Goal: Ask a question: Seek information or help from site administrators or community

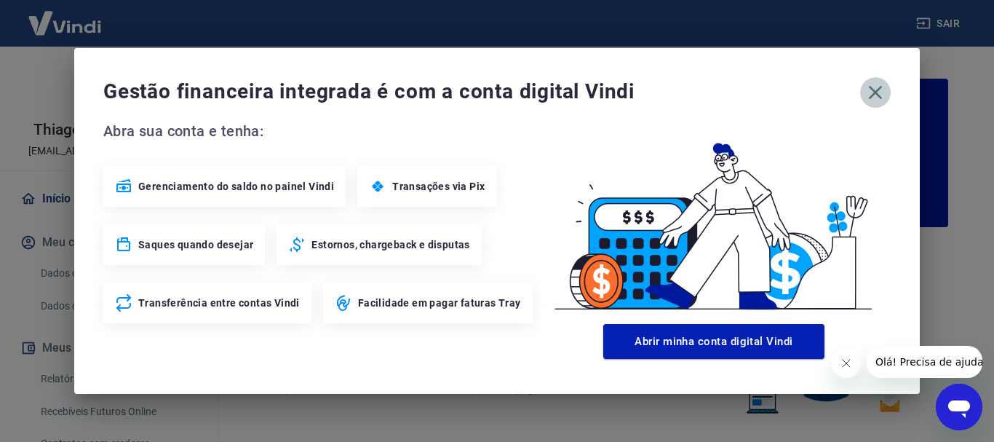
click at [876, 94] on icon "button" at bounding box center [876, 93] width 14 height 14
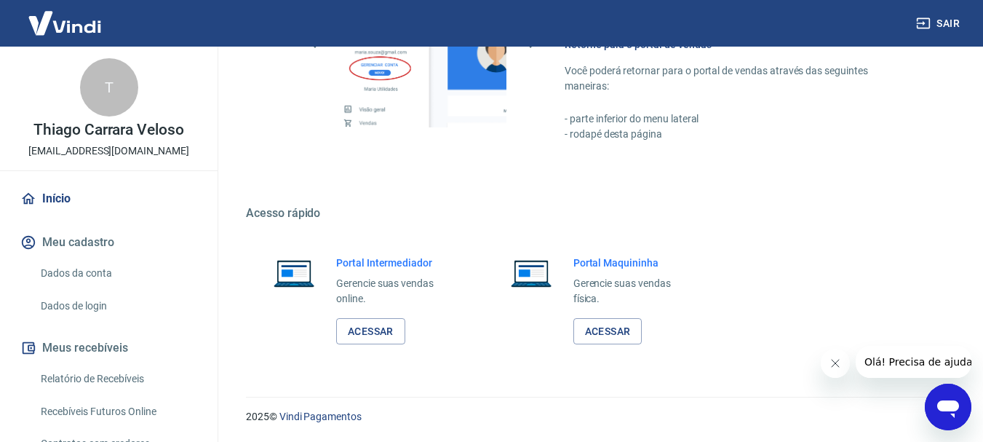
scroll to position [136, 0]
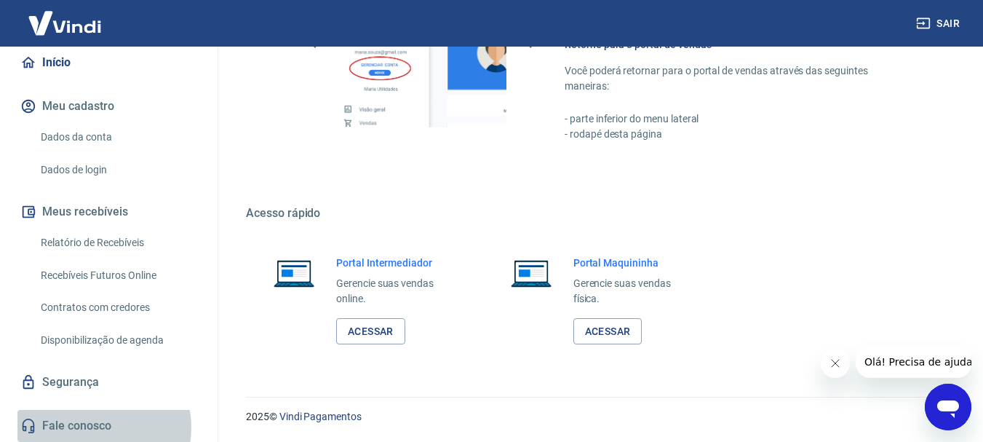
click at [94, 427] on link "Fale conosco" at bounding box center [108, 426] width 183 height 32
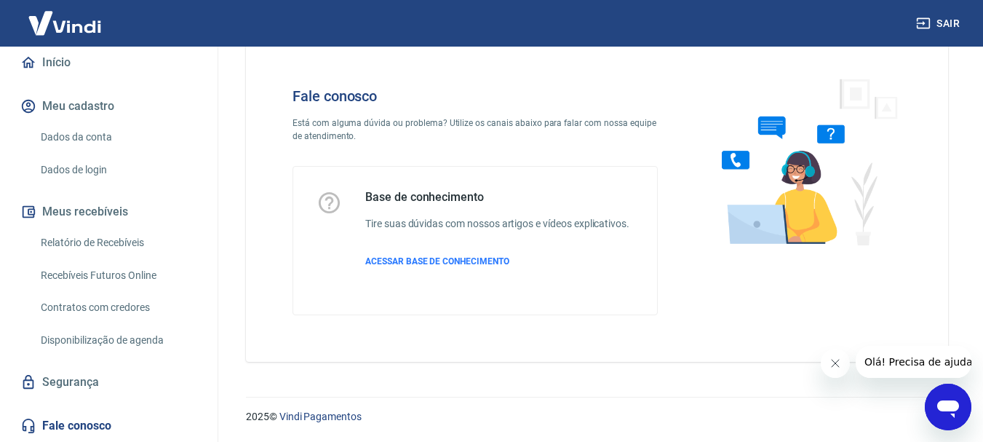
scroll to position [35, 0]
click at [461, 263] on span "ACESSAR BASE DE CONHECIMENTO" at bounding box center [437, 261] width 144 height 10
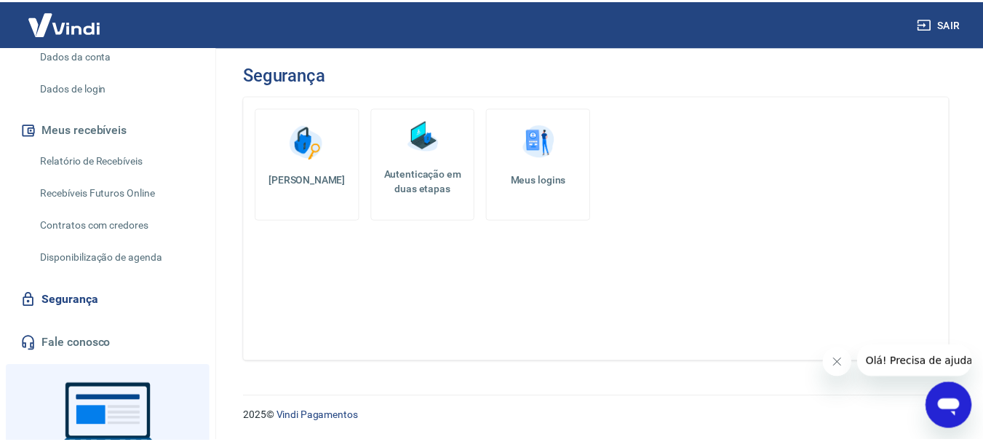
scroll to position [312, 0]
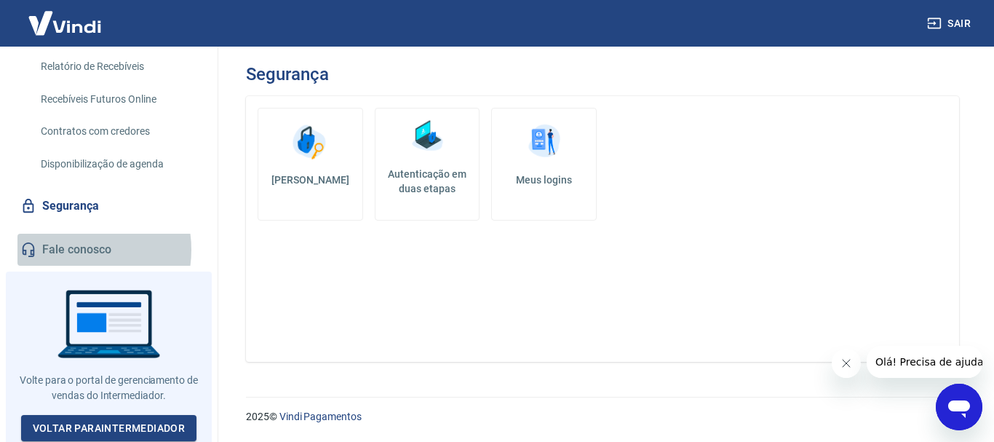
click at [73, 250] on link "Fale conosco" at bounding box center [108, 250] width 183 height 32
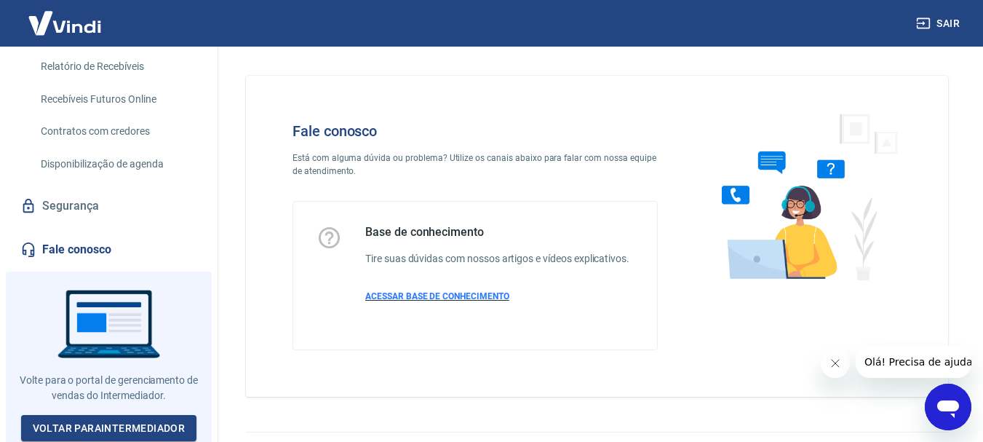
click at [437, 295] on span "ACESSAR BASE DE CONHECIMENTO" at bounding box center [437, 296] width 144 height 10
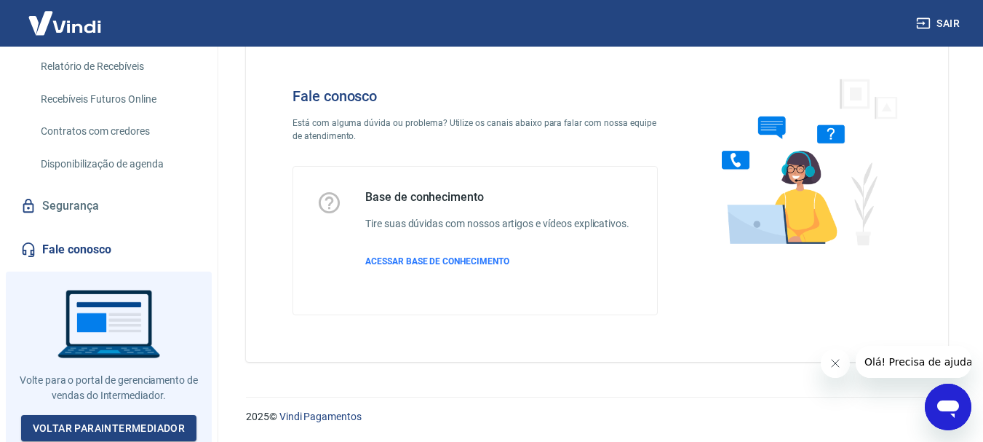
click at [894, 363] on span "Olá! Precisa de ajuda?" at bounding box center [921, 362] width 114 height 12
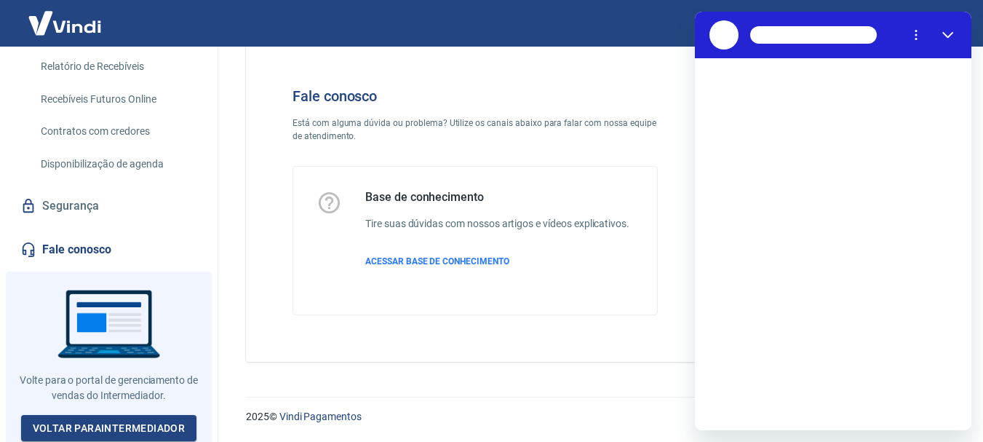
scroll to position [0, 0]
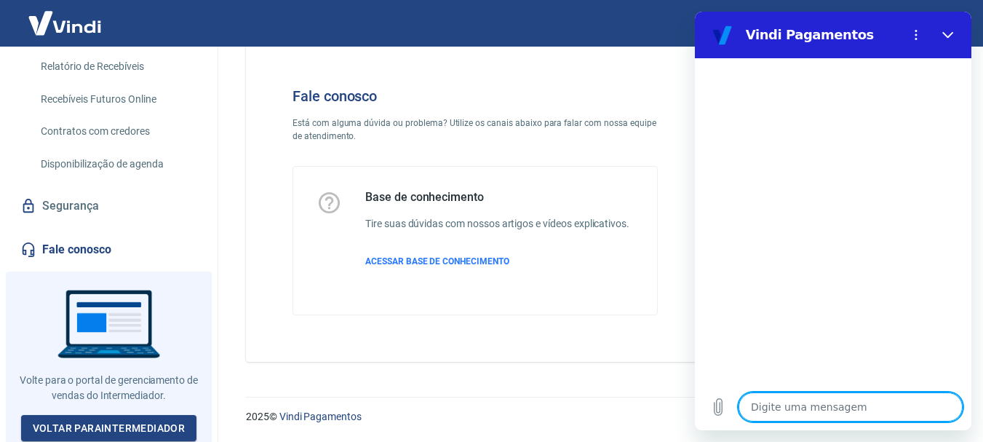
type textarea "o"
type textarea "x"
type textarea "ol"
type textarea "x"
type textarea "ola"
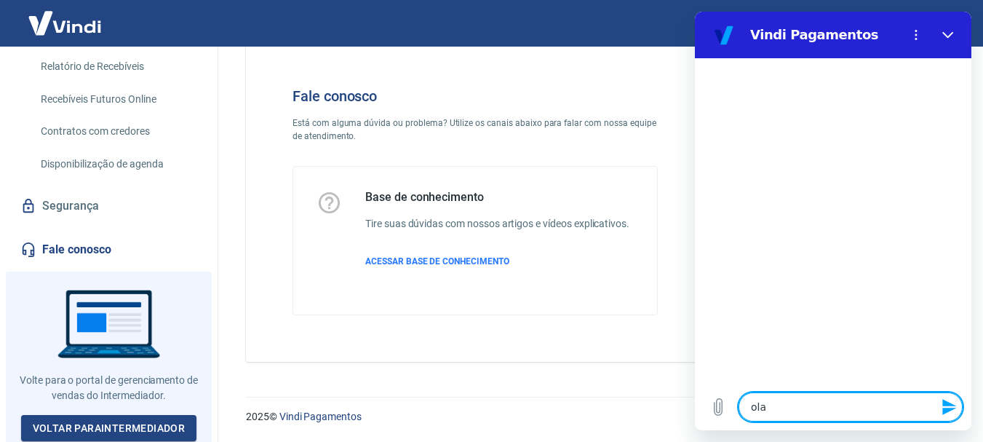
type textarea "x"
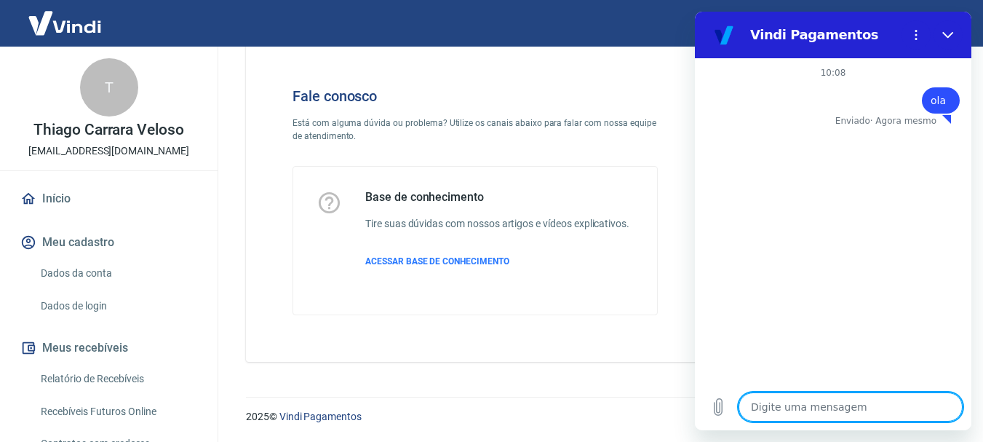
scroll to position [146, 0]
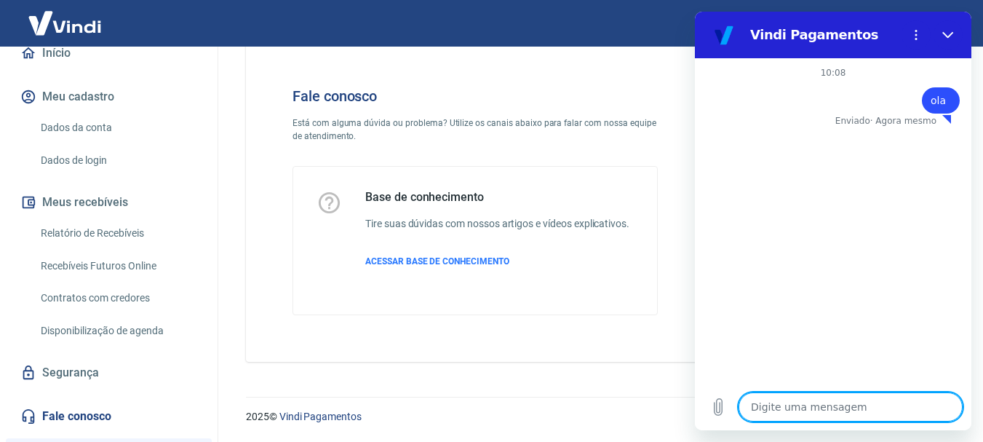
type textarea "x"
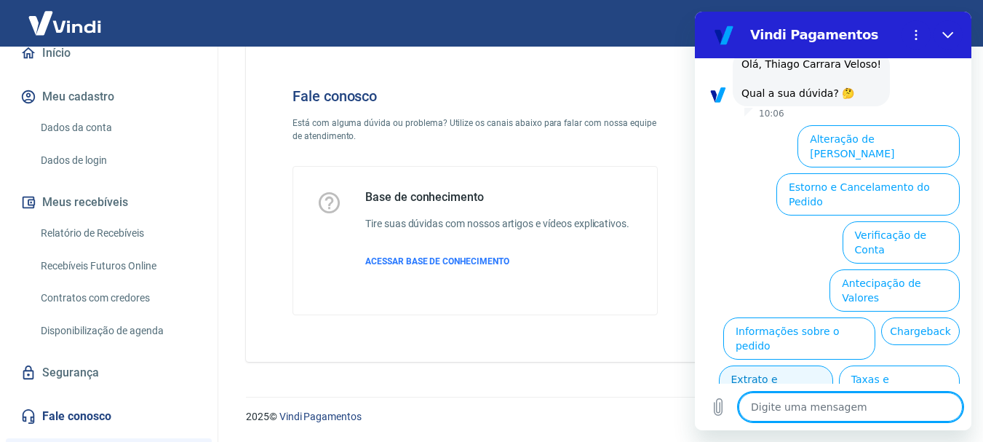
scroll to position [114, 0]
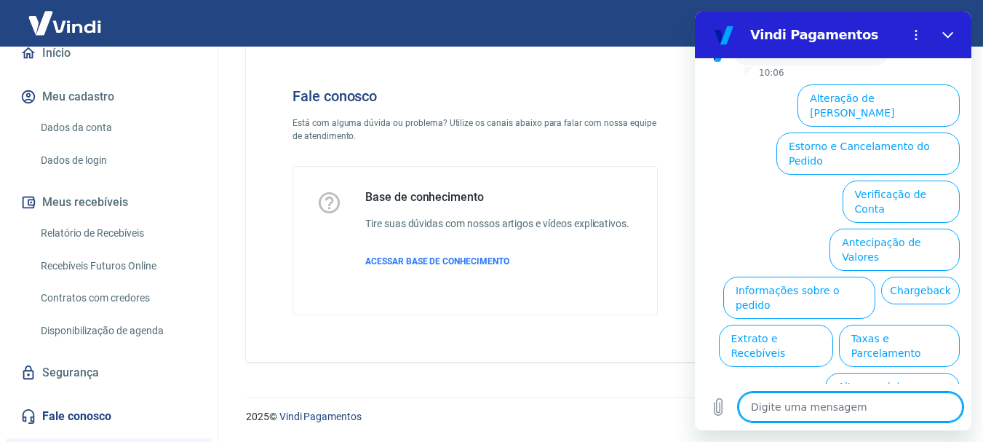
click at [865, 410] on textarea at bounding box center [851, 406] width 224 height 29
type textarea "a"
type textarea "x"
type textarea "at"
type textarea "x"
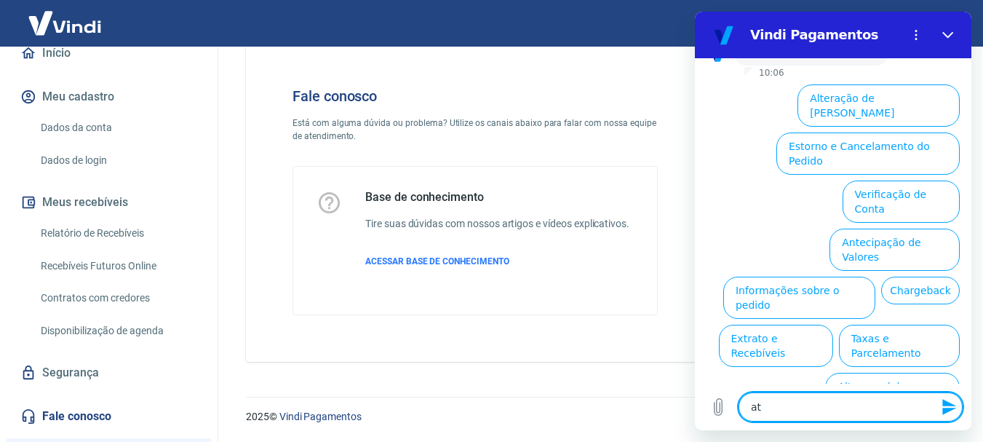
type textarea "ate"
type textarea "x"
type textarea "aten"
type textarea "x"
type textarea "atend"
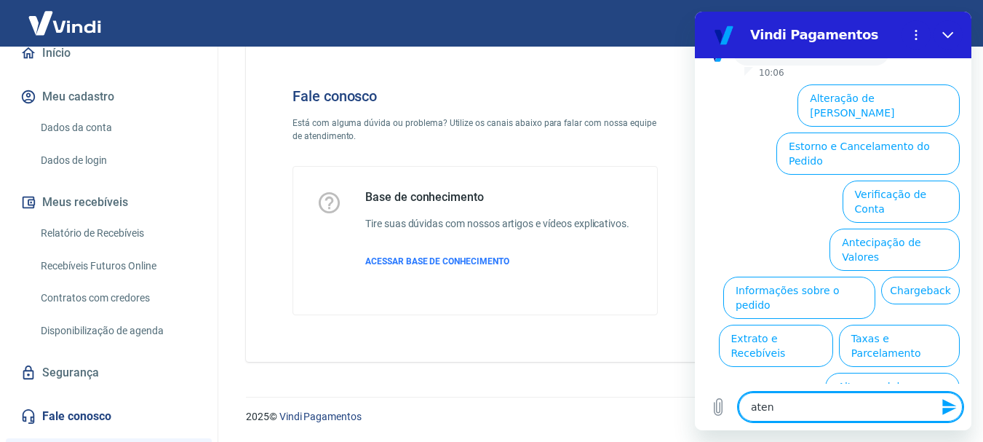
type textarea "x"
type textarea "atendi"
type textarea "x"
type textarea "atendim"
type textarea "x"
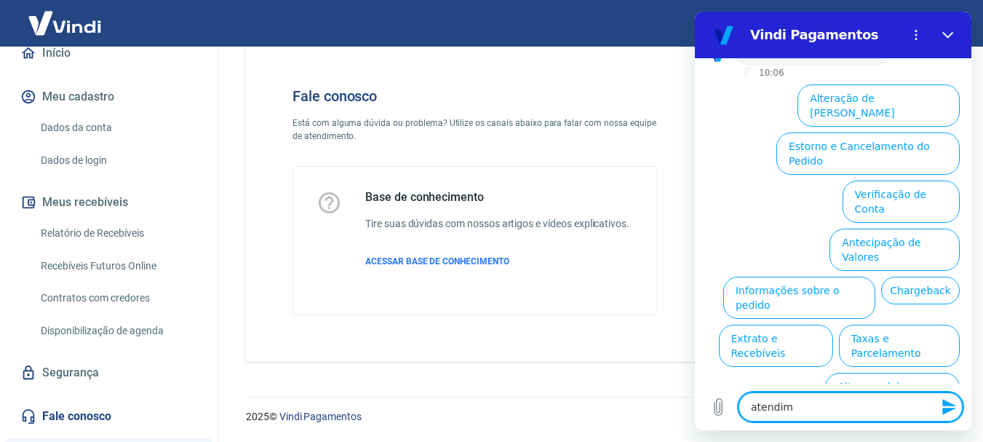
type textarea "atendime"
type textarea "x"
type textarea "atendimen"
type textarea "x"
type textarea "atendiment"
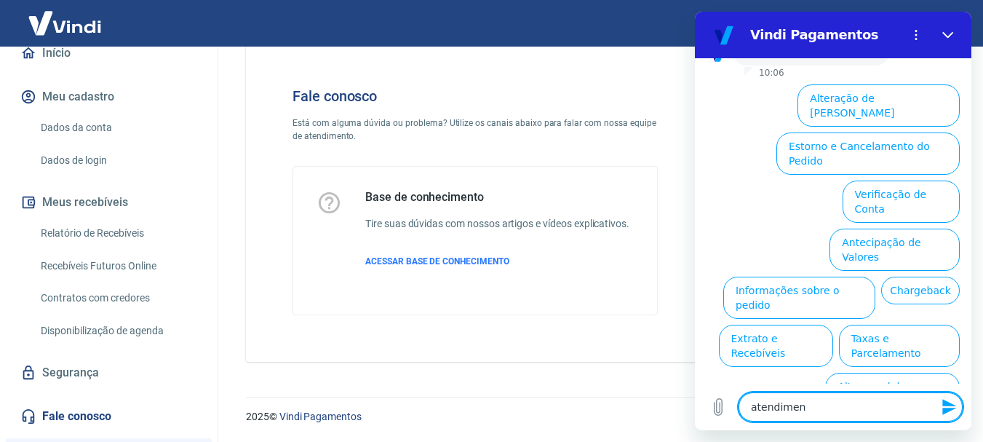
type textarea "x"
type textarea "atendimento"
type textarea "x"
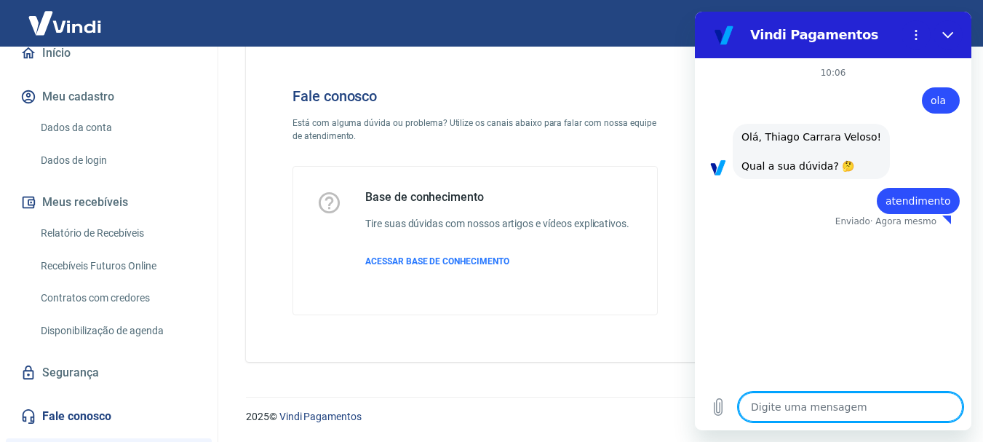
type textarea "x"
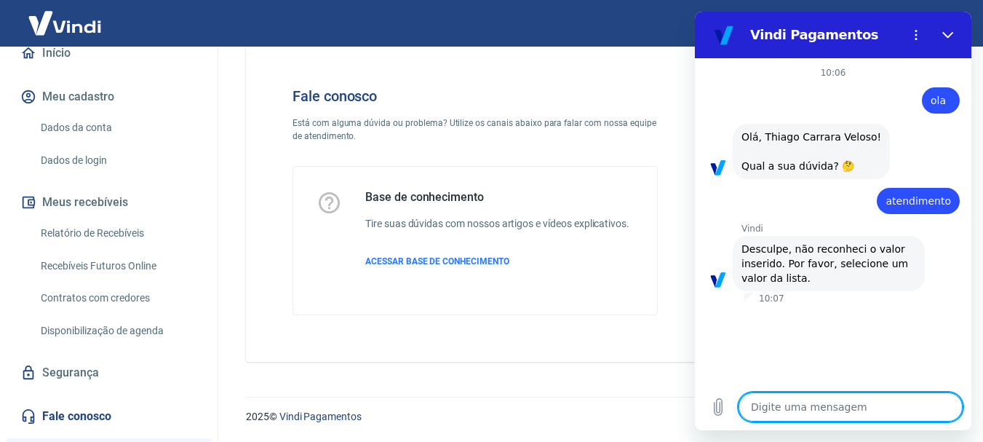
click at [811, 407] on textarea at bounding box center [851, 406] width 224 height 29
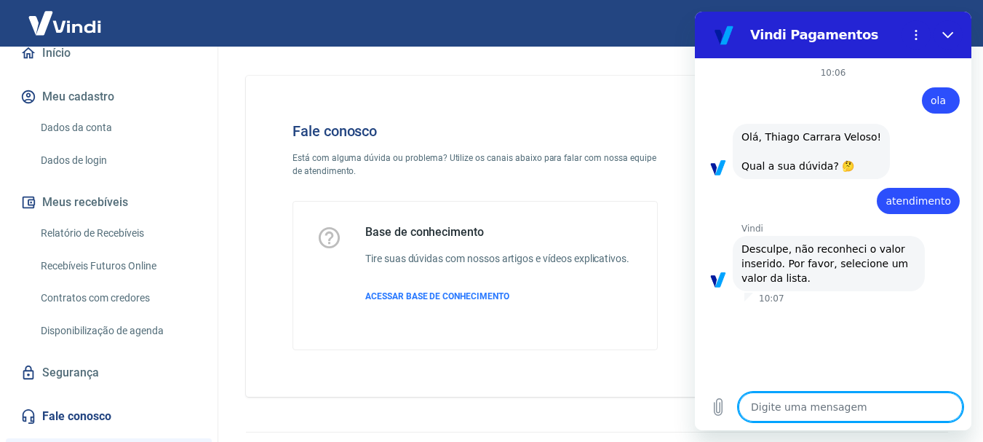
scroll to position [35, 0]
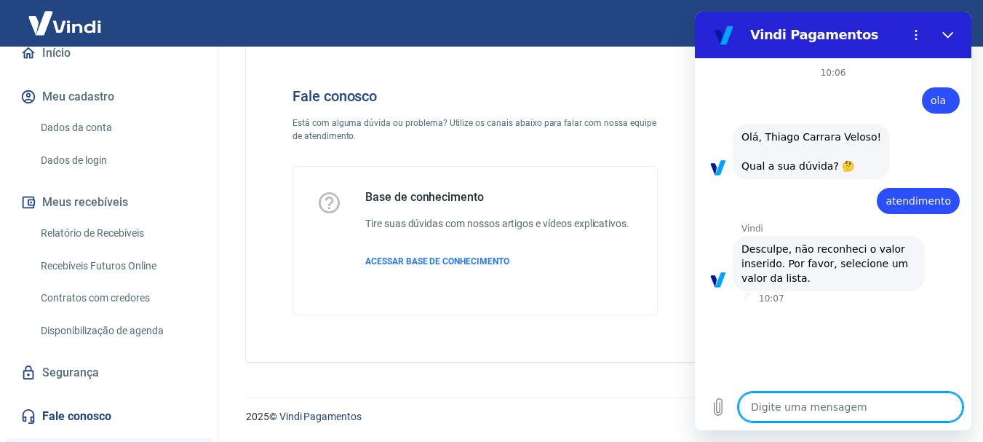
click at [908, 348] on div "10:06 diz: ola Enviado · 10:06 diz: Olá, Thiago Carrara Veloso! Qual a sua dúvi…" at bounding box center [833, 220] width 277 height 325
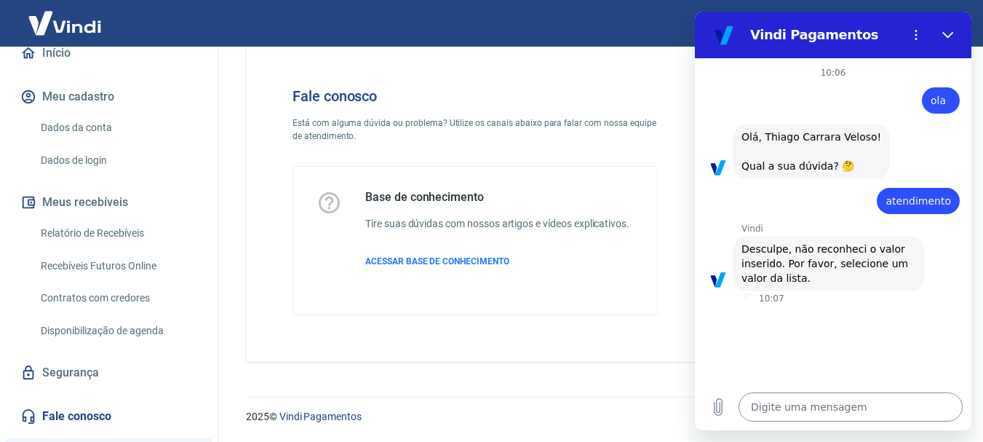
click at [782, 410] on textarea at bounding box center [851, 406] width 224 height 29
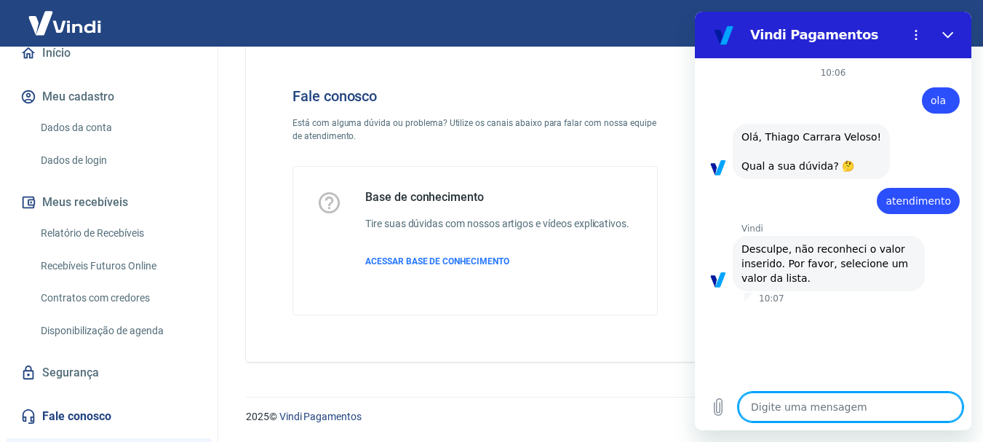
type textarea "d"
type textarea "x"
type textarea "du"
type textarea "x"
type textarea "duv"
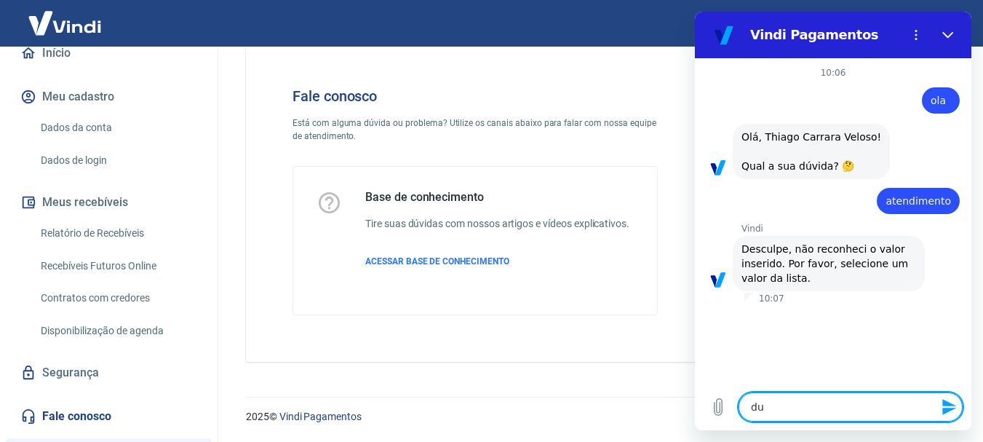
type textarea "x"
type textarea "duvi"
type textarea "x"
type textarea "duvid"
type textarea "x"
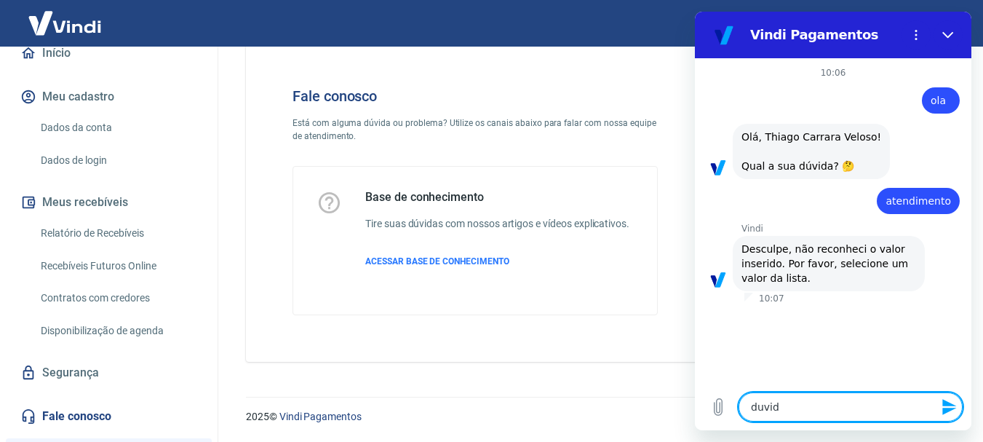
type textarea "duvida"
type textarea "x"
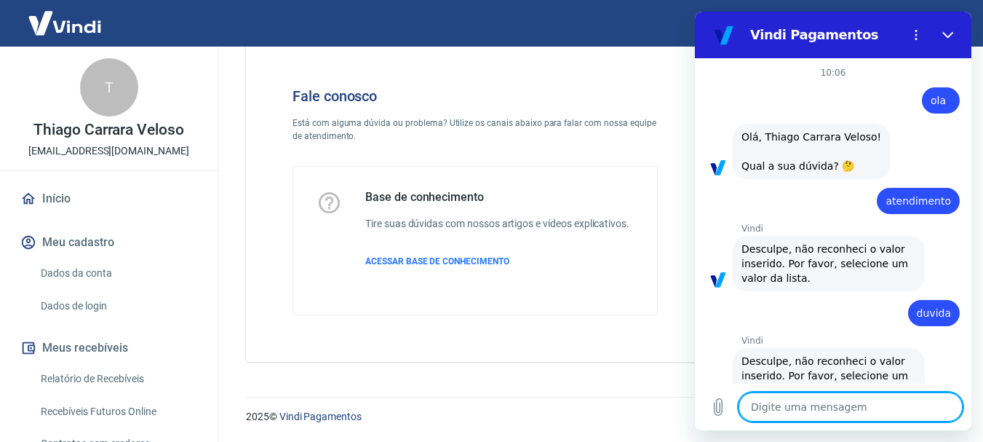
scroll to position [146, 0]
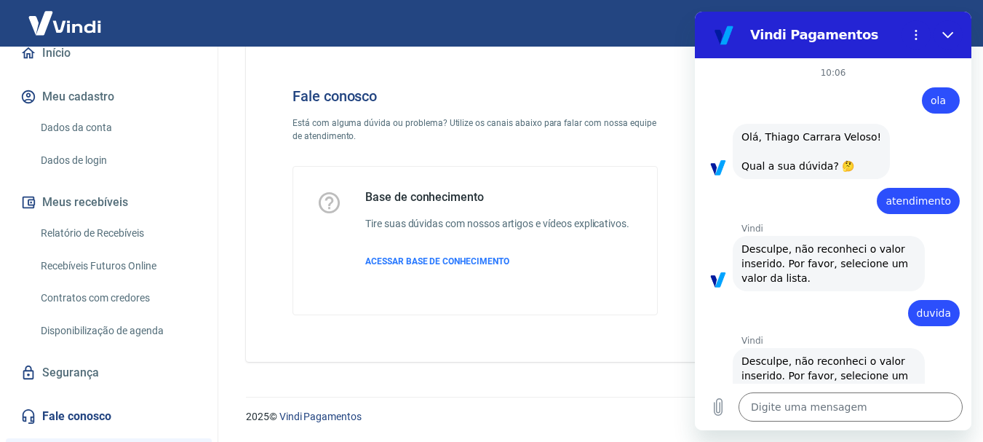
click at [69, 366] on link "Segurança" at bounding box center [108, 373] width 183 height 32
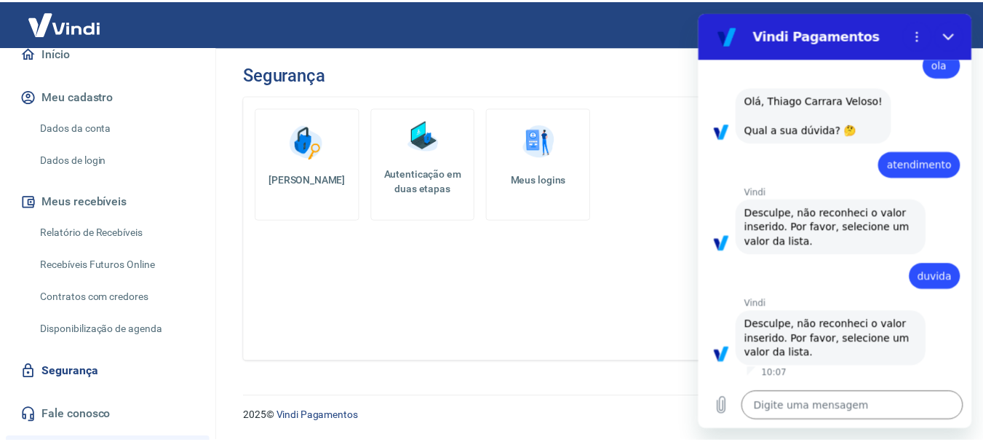
scroll to position [312, 0]
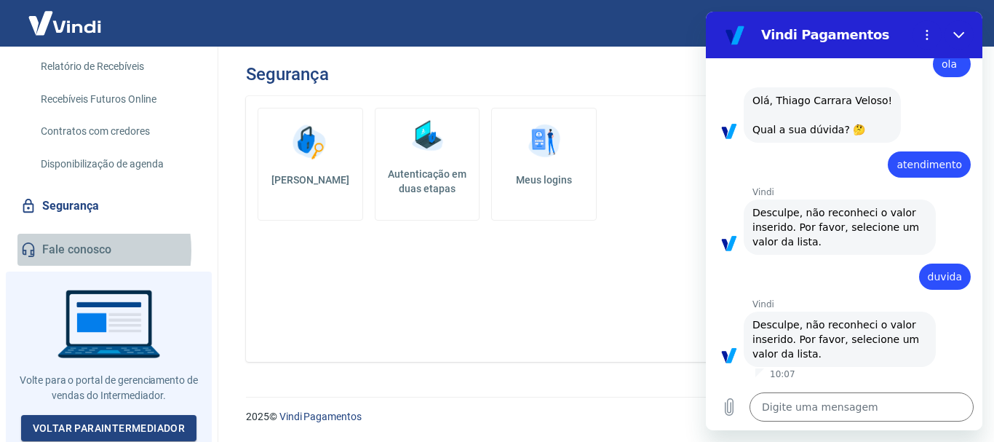
click at [64, 250] on link "Fale conosco" at bounding box center [108, 250] width 183 height 32
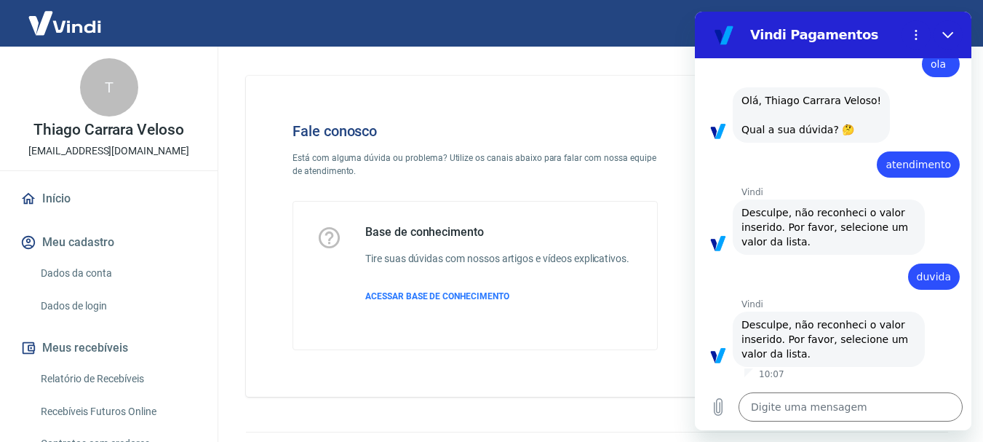
click at [54, 205] on link "Início" at bounding box center [108, 199] width 183 height 32
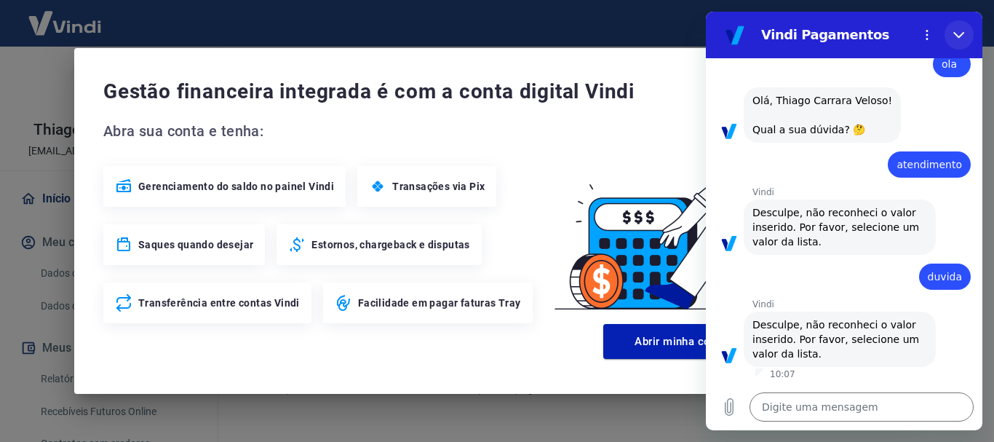
drag, startPoint x: 958, startPoint y: 35, endPoint x: 1662, endPoint y: 48, distance: 704.6
click at [958, 35] on icon "Fechar" at bounding box center [959, 35] width 12 height 12
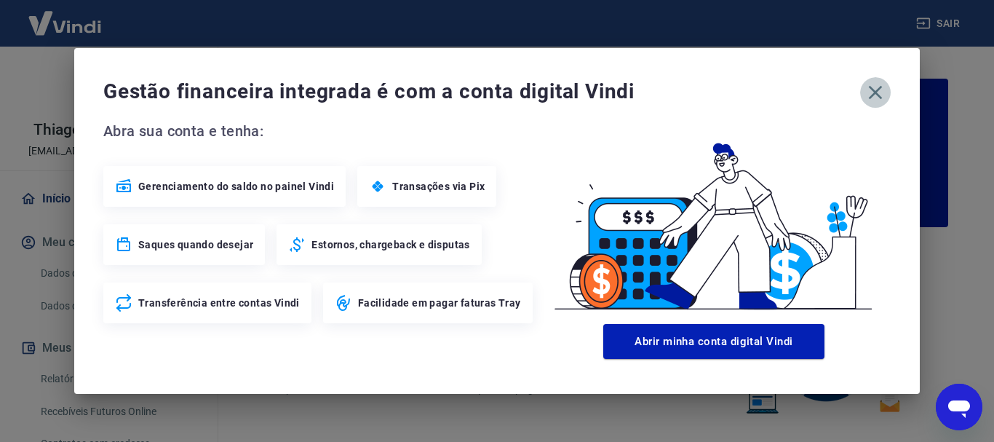
click at [874, 86] on icon "button" at bounding box center [875, 92] width 23 height 23
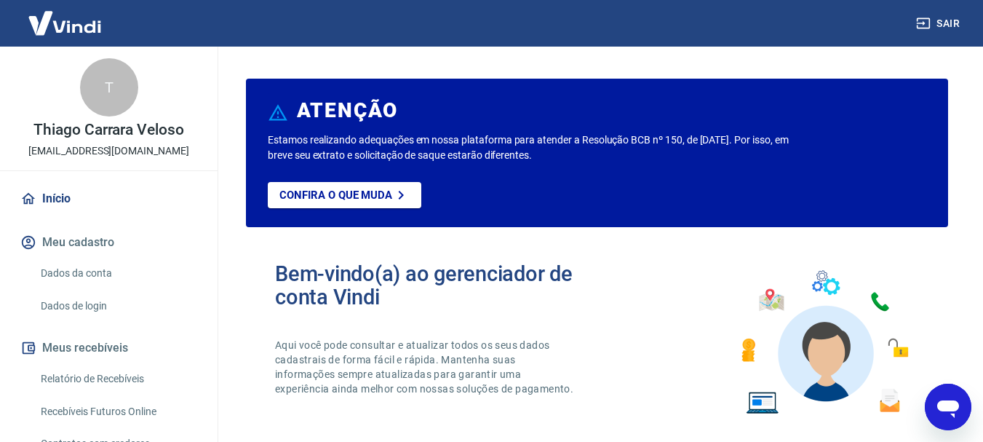
click at [947, 410] on icon "Abrir janela de mensagens" at bounding box center [948, 408] width 22 height 17
type textarea "x"
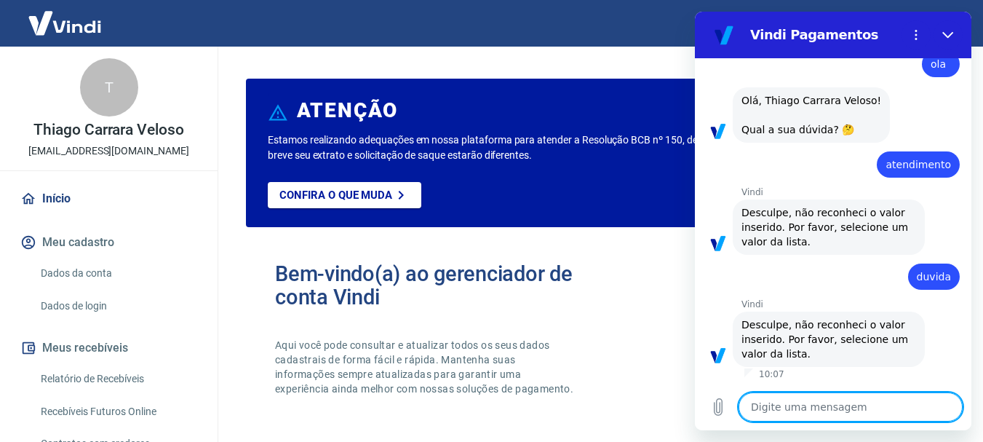
type textarea "o"
type textarea "x"
type textarea "ol"
type textarea "x"
type textarea "ola"
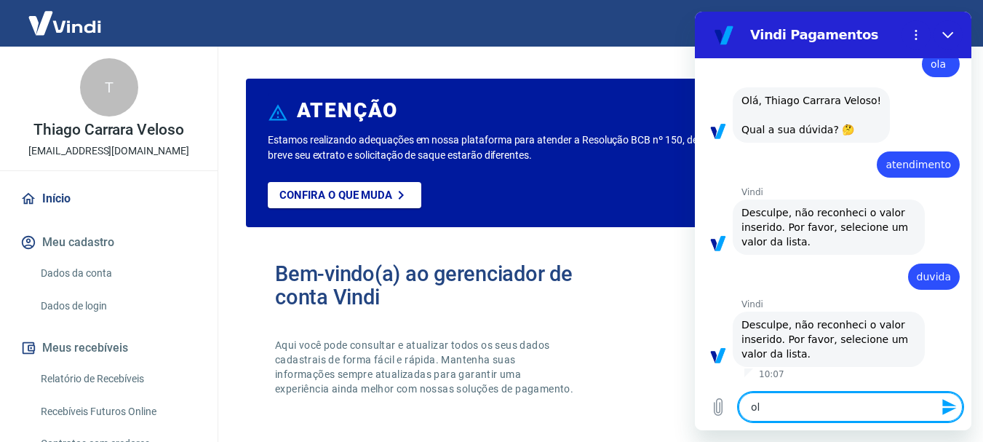
type textarea "x"
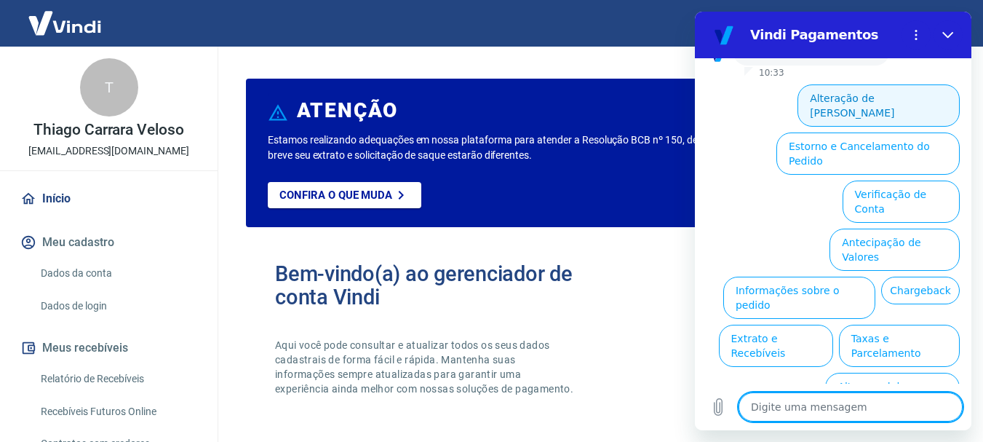
scroll to position [421, 0]
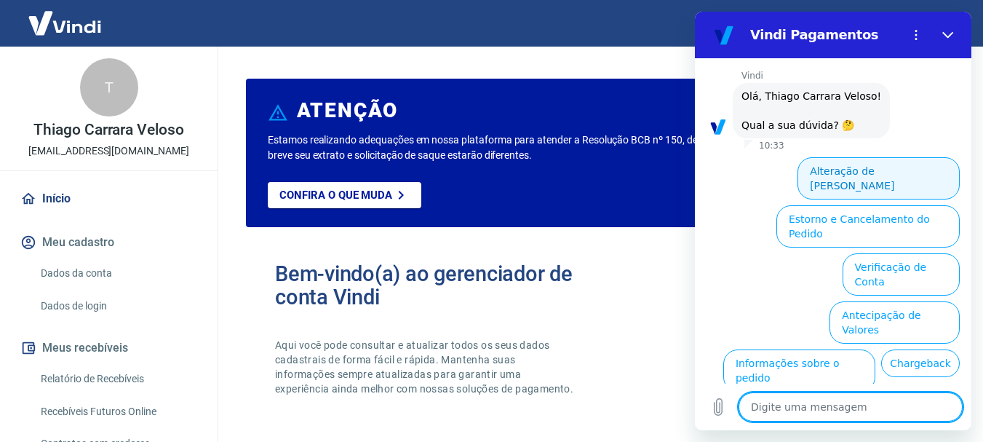
click at [862, 170] on button "Alteração de Dados Cadastrais" at bounding box center [879, 178] width 162 height 42
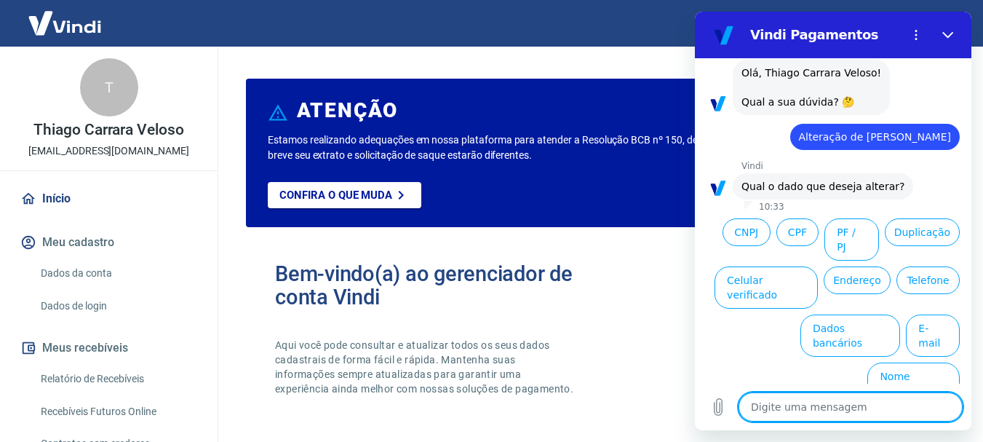
scroll to position [442, 0]
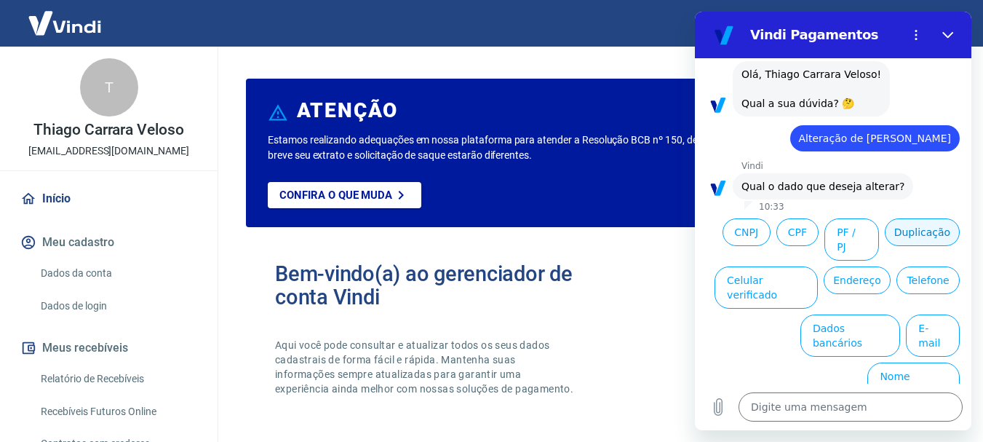
click at [885, 246] on button "Duplicação" at bounding box center [922, 232] width 75 height 28
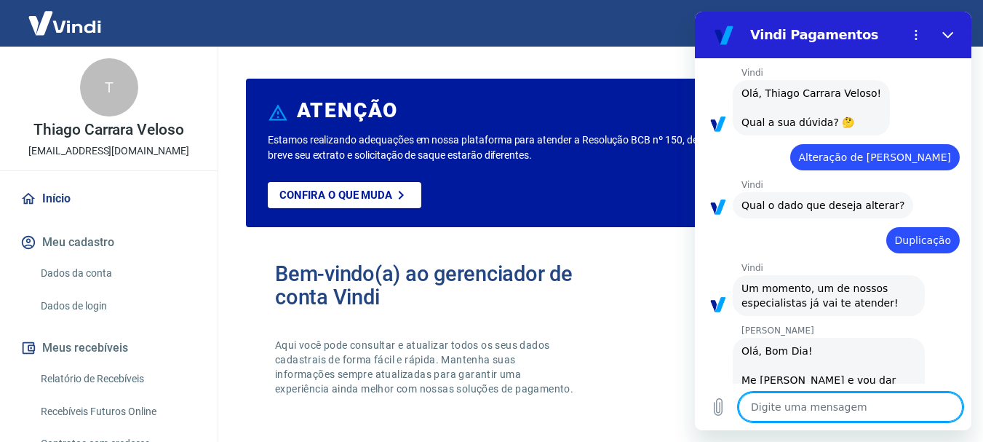
scroll to position [493, 0]
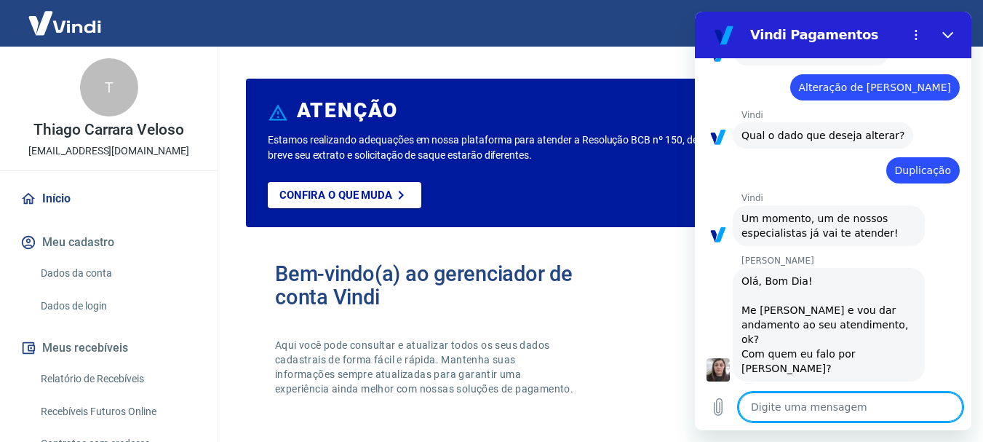
type textarea "x"
click at [818, 403] on textarea at bounding box center [851, 406] width 224 height 29
type textarea "o"
type textarea "x"
type textarea "ol"
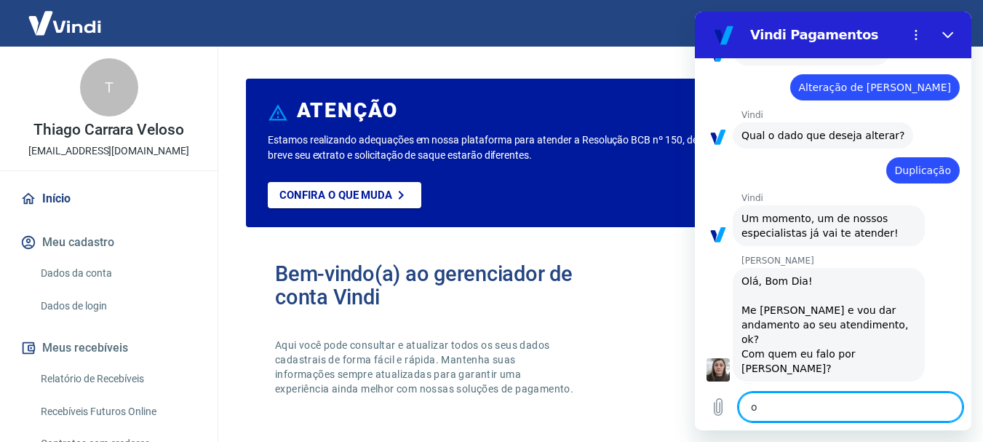
type textarea "x"
type textarea "ola"
type textarea "x"
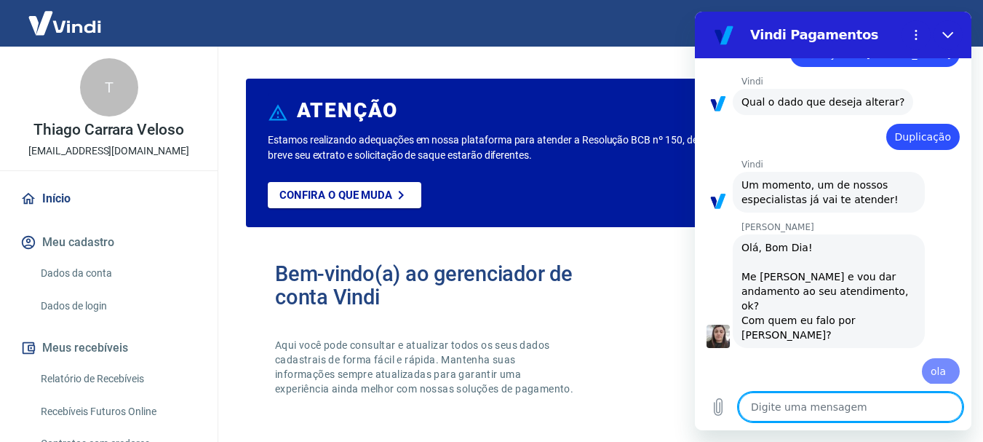
type textarea "x"
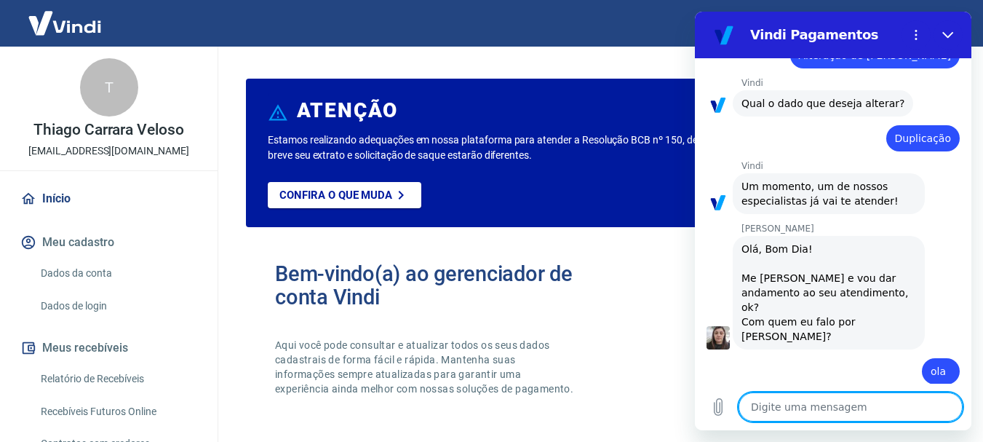
type textarea "s"
type textarea "x"
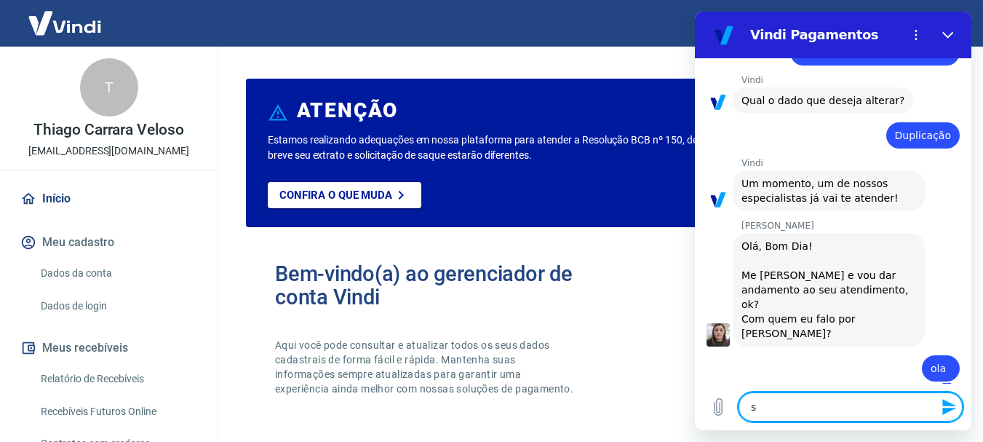
type textarea "so"
type textarea "x"
type textarea "sou"
type textarea "x"
type textarea "sou"
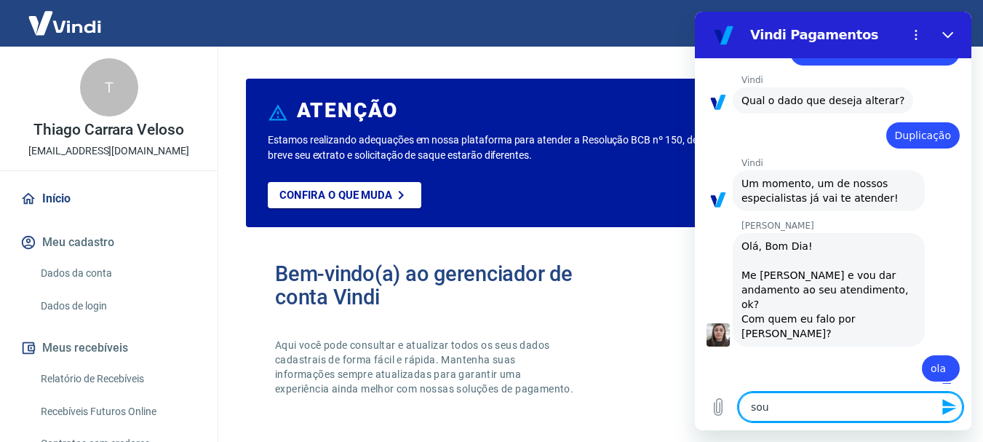
type textarea "x"
type textarea "sou T"
type textarea "x"
type textarea "sou Th"
type textarea "x"
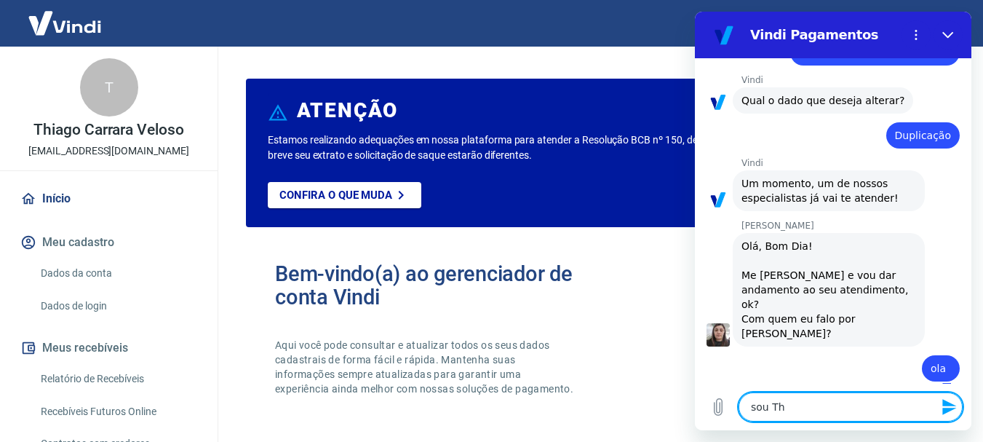
type textarea "sou Thi"
type textarea "x"
type textarea "sou Thia"
type textarea "x"
type textarea "sou Thiag"
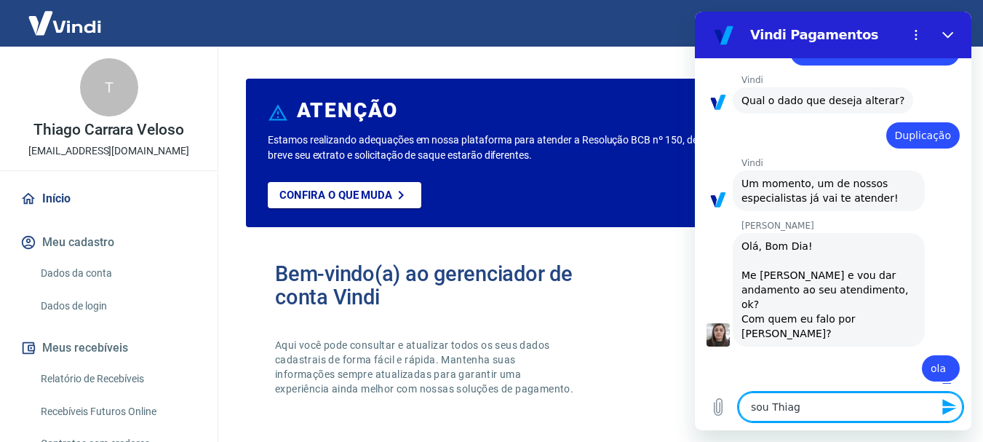
type textarea "x"
type textarea "sou Thiago"
type textarea "x"
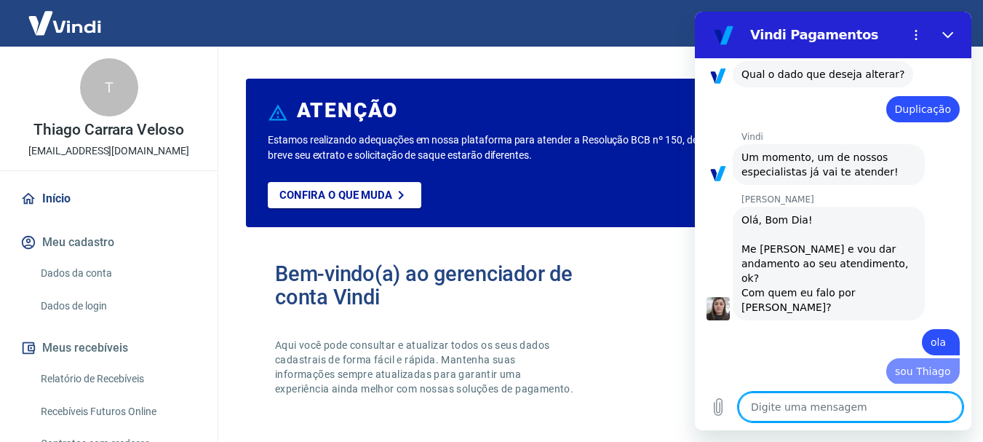
type textarea "x"
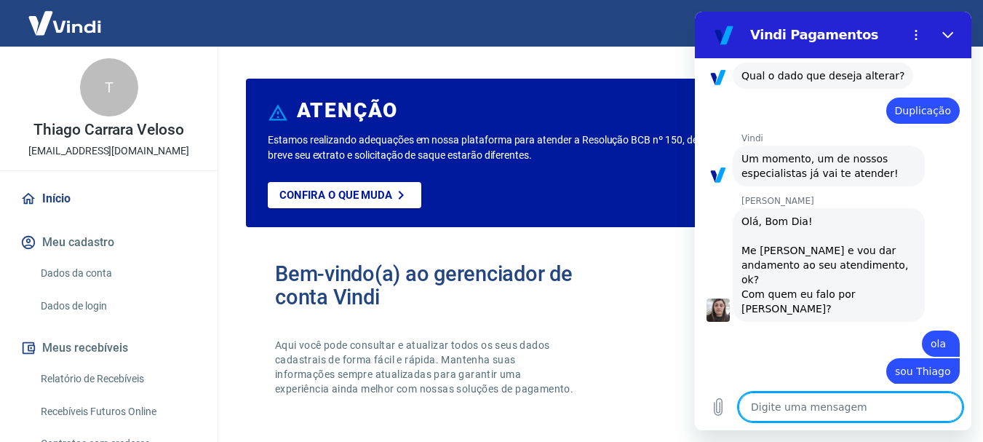
scroll to position [556, 0]
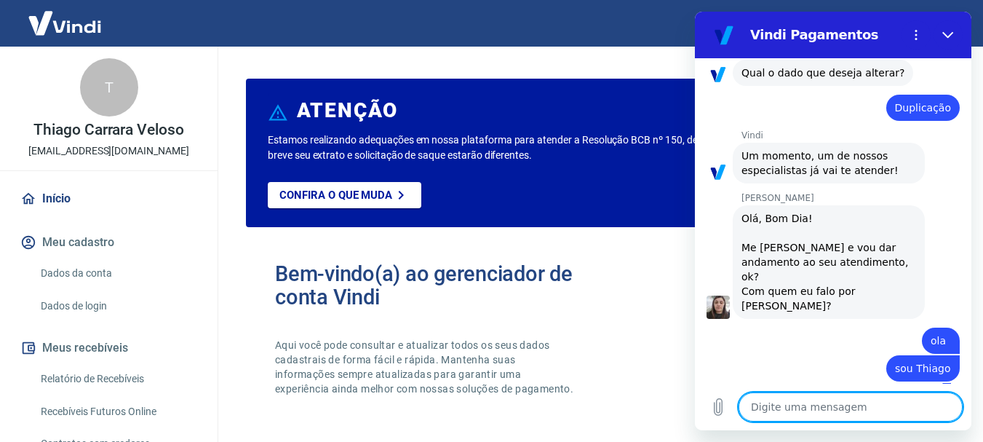
type textarea "r"
type textarea "x"
type textarea "re"
type textarea "x"
type textarea "rec"
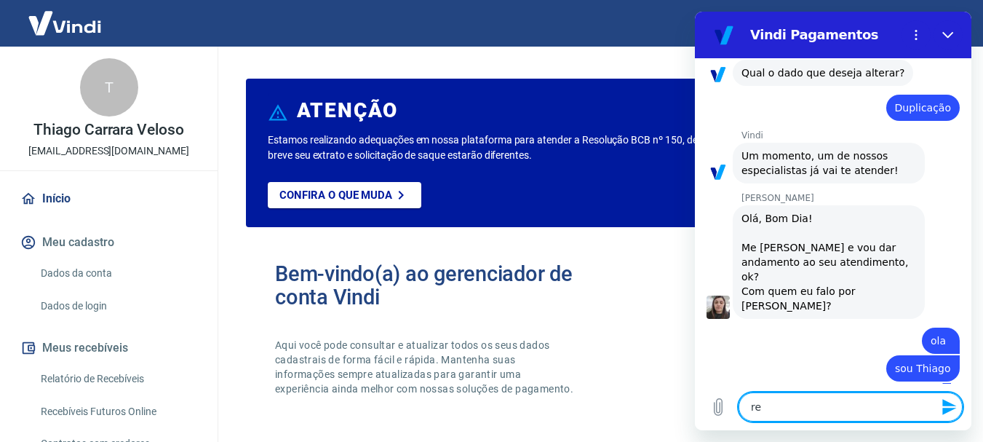
type textarea "x"
type textarea "rece"
type textarea "x"
type textarea "receb"
type textarea "x"
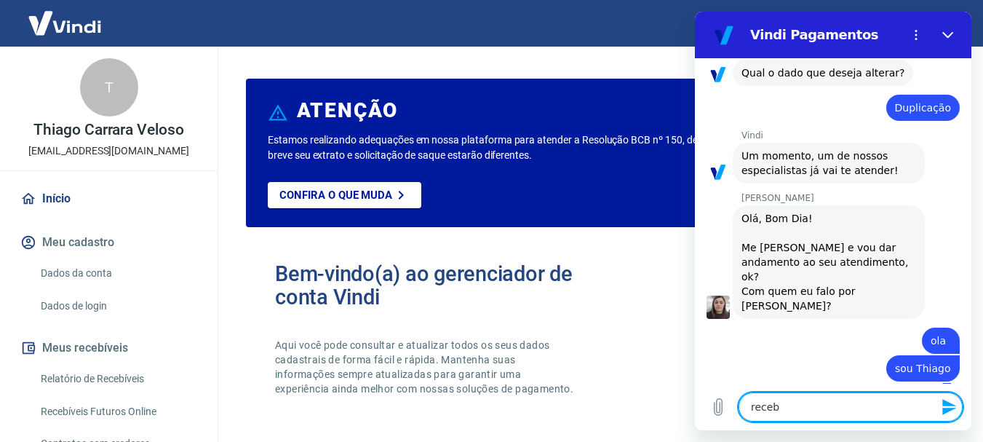
type textarea "recebi"
type textarea "x"
type textarea "recebi"
type textarea "x"
type textarea "recebi u"
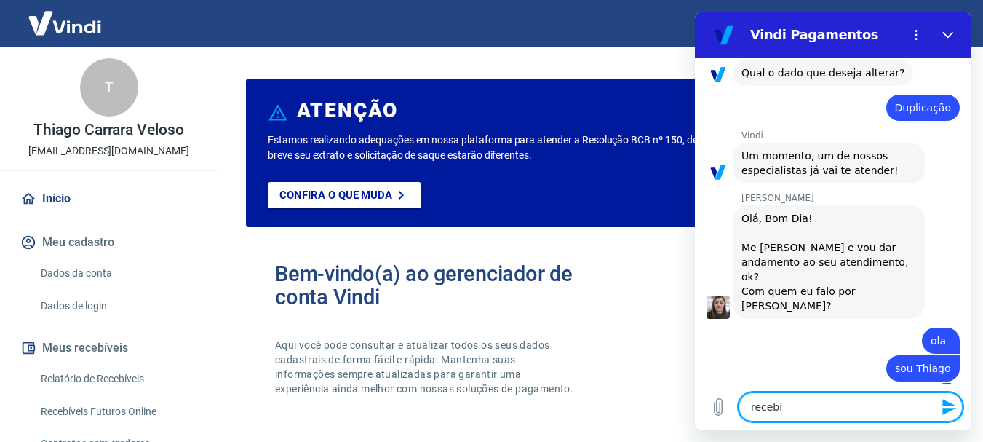
type textarea "x"
type textarea "recebi um"
type textarea "x"
type textarea "recebi um"
type textarea "x"
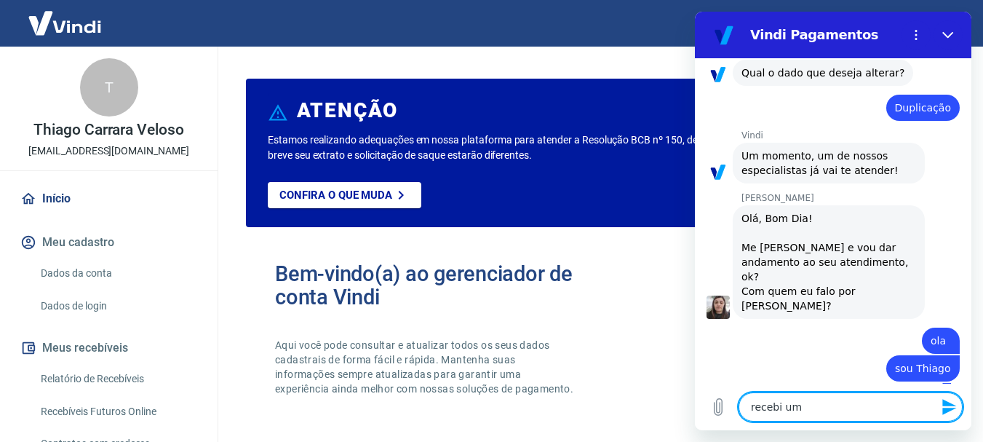
type textarea "recebi um e"
type textarea "x"
type textarea "recebi um em"
type textarea "x"
type textarea "recebi um ema"
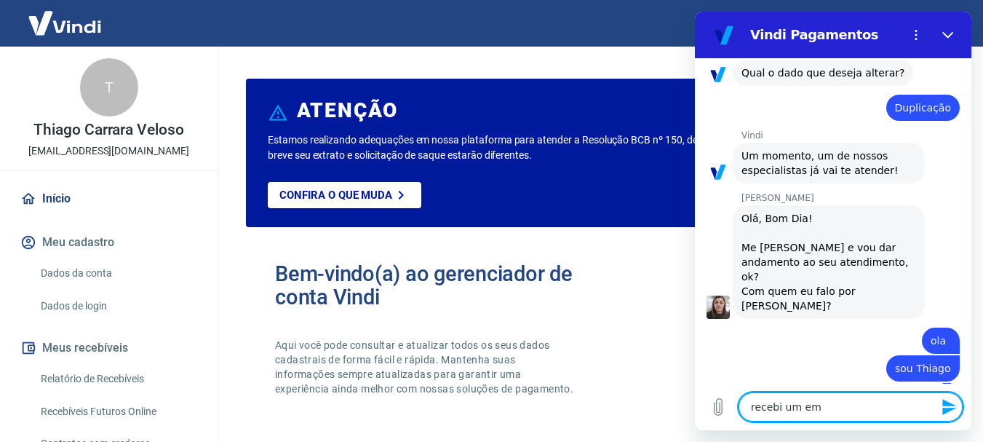
type textarea "x"
type textarea "recebi um emai"
type textarea "x"
type textarea "recebi um email"
type textarea "x"
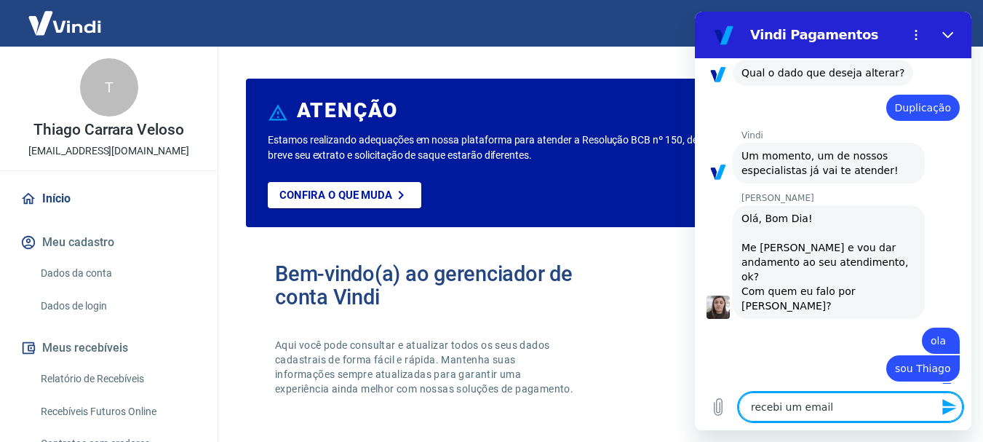
type textarea "recebi um email"
type textarea "x"
type textarea "recebi um email v"
type textarea "x"
type textarea "recebi um email vi"
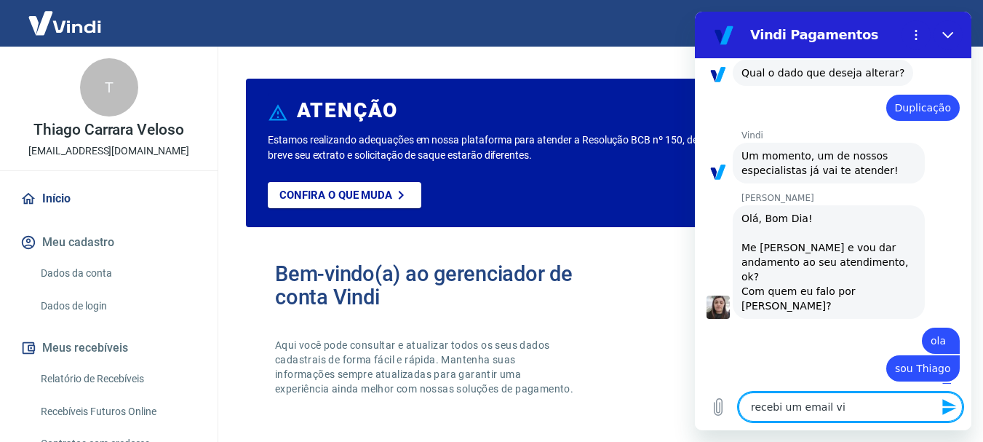
type textarea "x"
type textarea "recebi um email vim"
type textarea "x"
type textarea "recebi um email vimd"
type textarea "x"
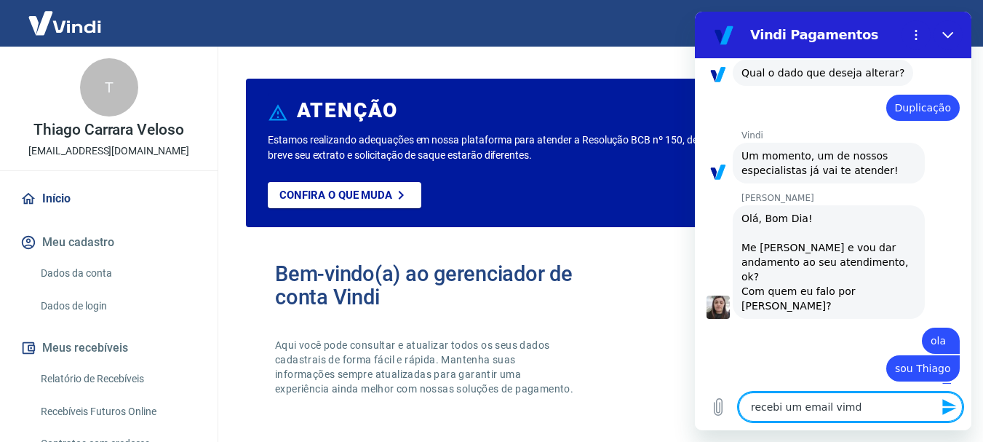
type textarea "recebi um email vimdi"
type textarea "x"
type textarea "recebi um email vimdi"
type textarea "x"
type textarea "recebi um email vimdi"
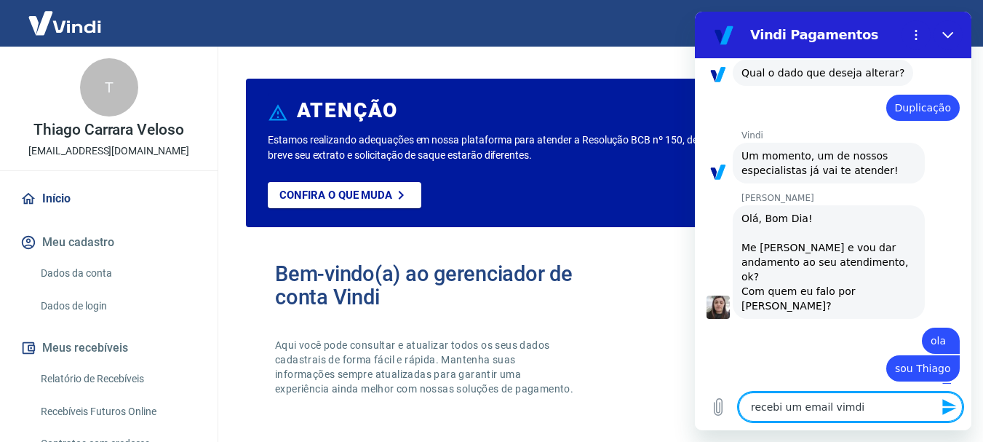
type textarea "x"
type textarea "recebi um email vimd"
type textarea "x"
type textarea "recebi um email vim"
type textarea "x"
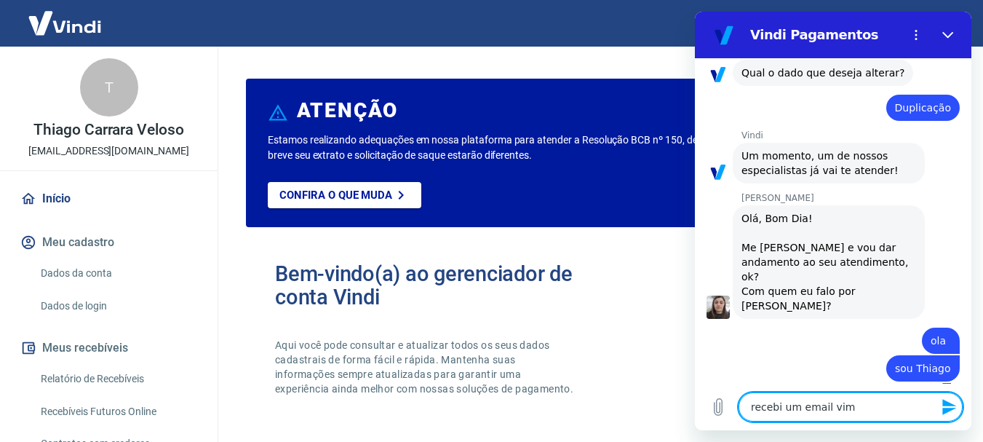
type textarea "recebi um email vi"
type textarea "x"
type textarea "recebi um email vin"
type textarea "x"
type textarea "recebi um email vind"
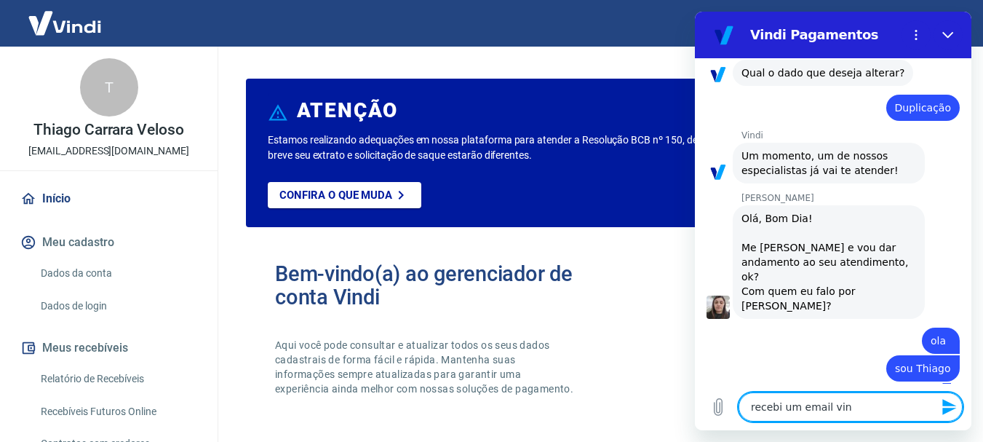
type textarea "x"
type textarea "recebi um email vindi"
type textarea "x"
type textarea "recebi um email vindi"
type textarea "x"
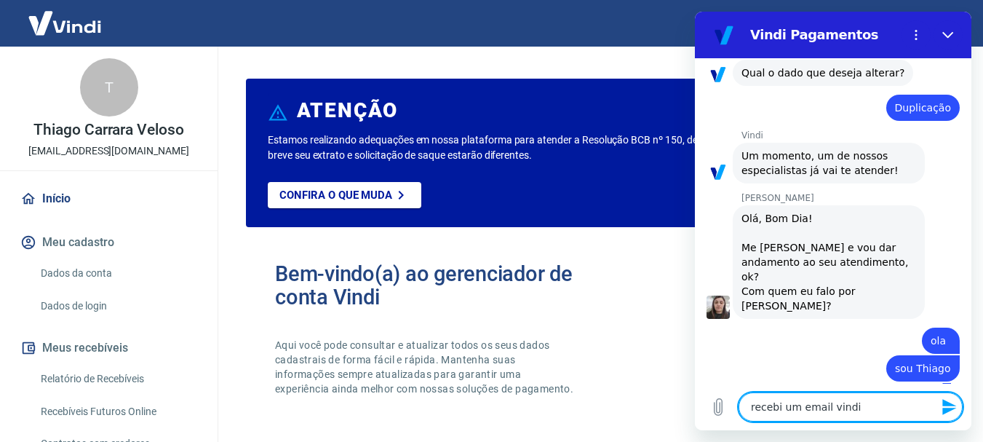
type textarea "recebi um email vindi e"
type textarea "x"
type textarea "recebi um email vindi e"
type textarea "x"
type textarea "recebi um email vindi e e"
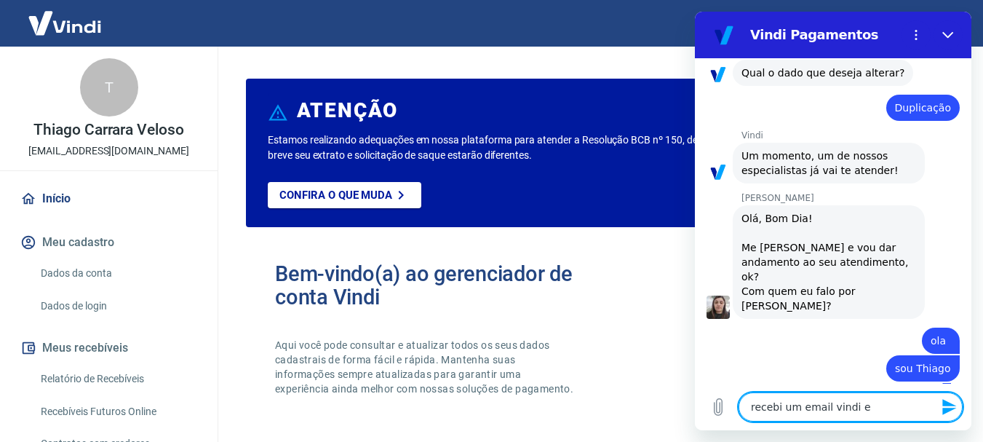
type textarea "x"
type textarea "recebi um email vindi e es"
type textarea "x"
type textarea "recebi um email vindi e est"
type textarea "x"
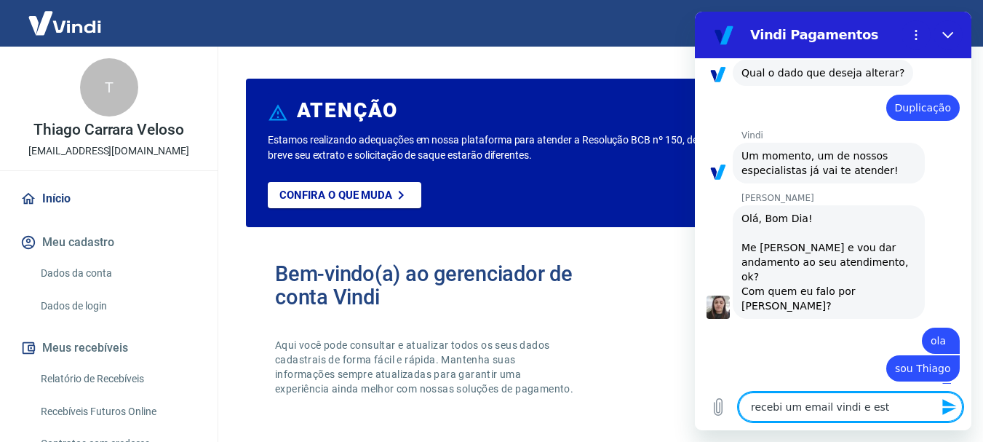
type textarea "recebi um email vindi e esto"
type textarea "x"
type textarea "recebi um email vindi e estou"
type textarea "x"
type textarea "recebi um email vindi e estou"
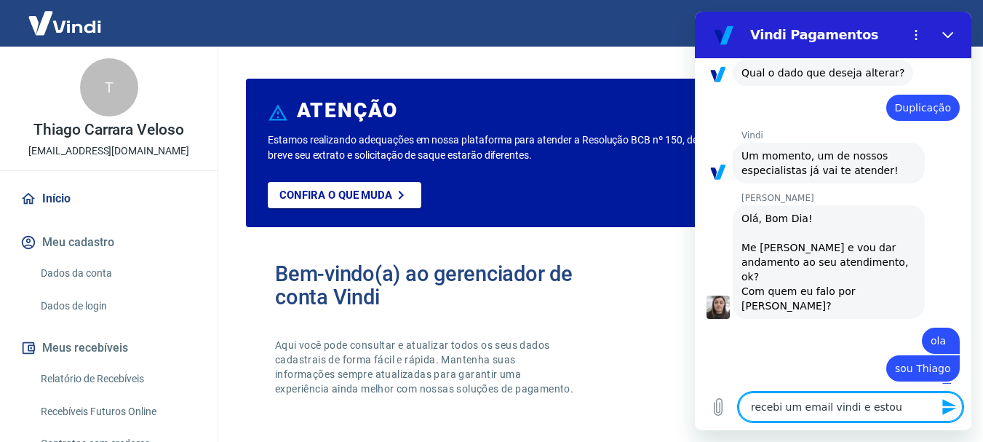
type textarea "x"
type textarea "recebi um email vindi e estou c"
type textarea "x"
type textarea "recebi um email vindi e estou co"
type textarea "x"
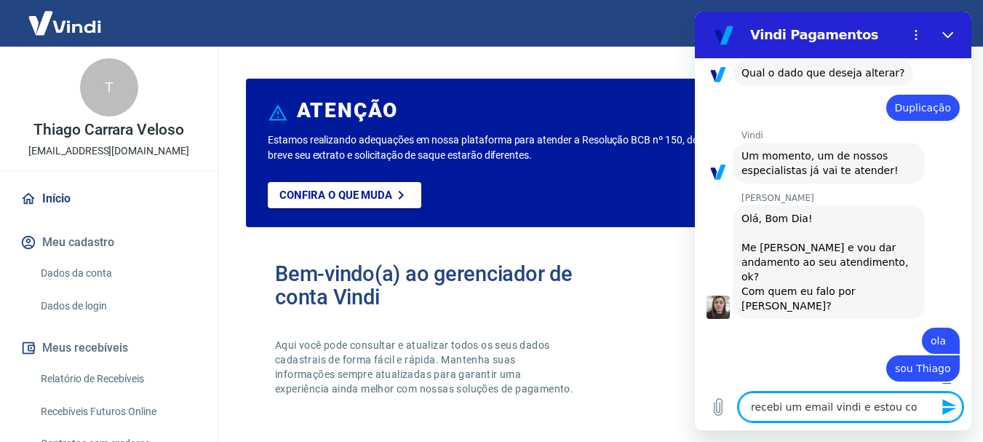
type textarea "recebi um email vindi e estou com"
type textarea "x"
type textarea "recebi um email vindi e estou com"
type textarea "x"
type textarea "recebi um email vindi e estou com d"
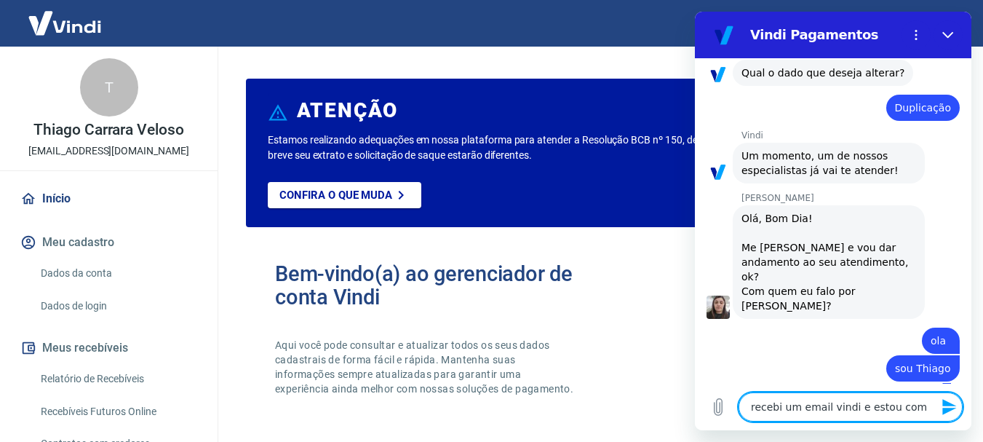
type textarea "x"
type textarea "recebi um email vindi e estou com du"
type textarea "x"
type textarea "recebi um email vindi e estou com duv"
type textarea "x"
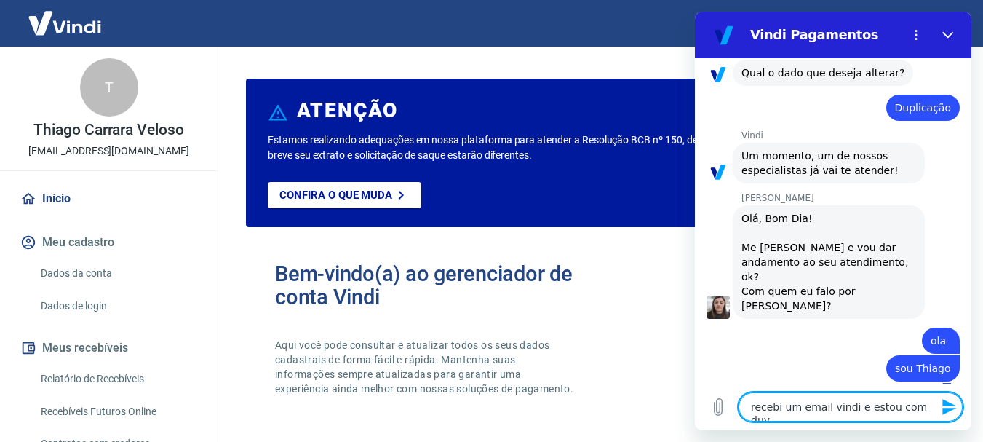
type textarea "recebi um email vindi e estou com duvi"
type textarea "x"
type textarea "recebi um email vindi e estou com duvid"
type textarea "x"
type textarea "recebi um email vindi e estou com duvida"
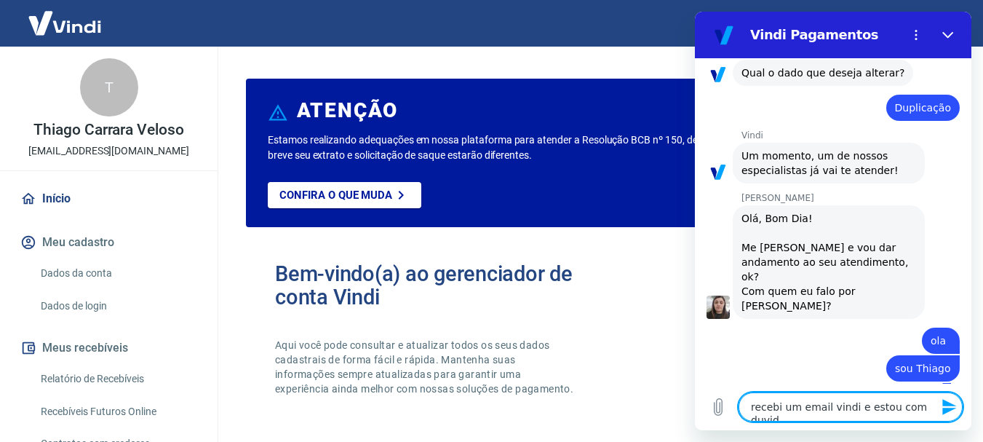
type textarea "x"
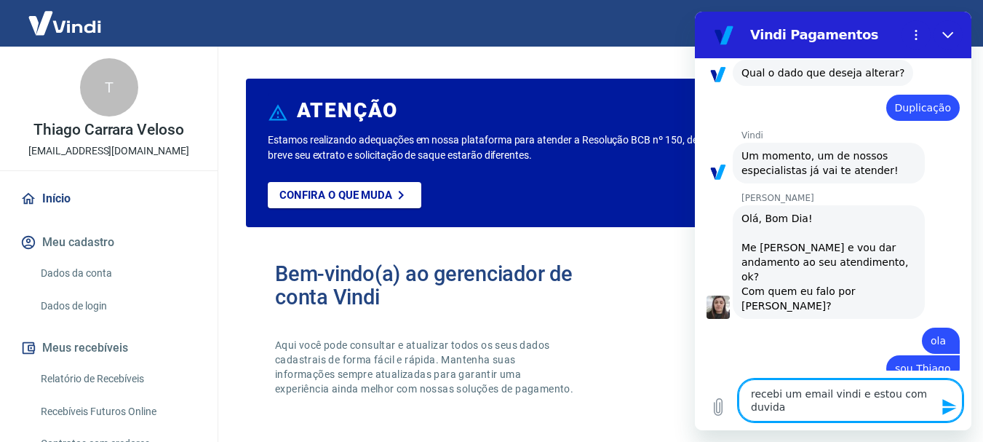
type textarea "recebi um email vindi e estou com duvidas"
type textarea "x"
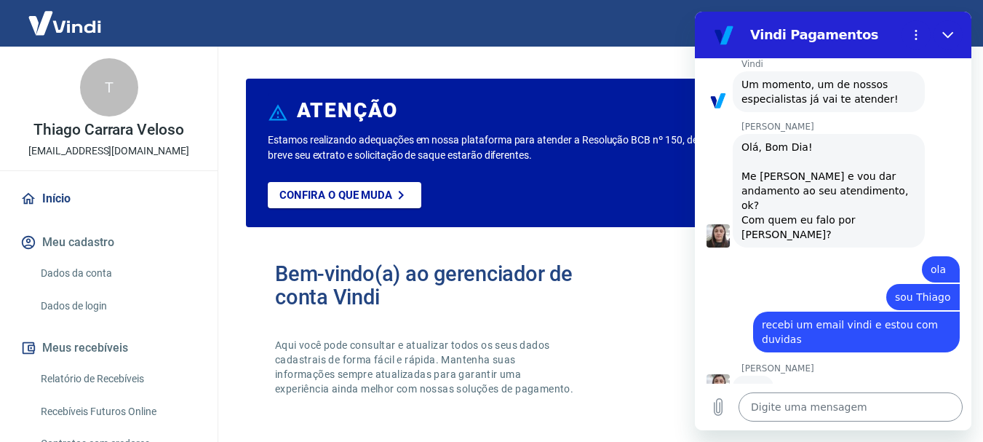
scroll to position [626, 0]
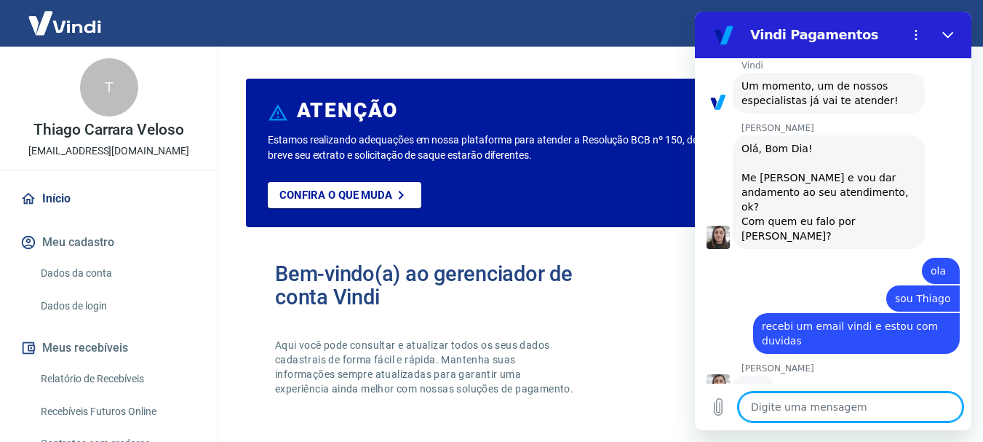
type textarea "x"
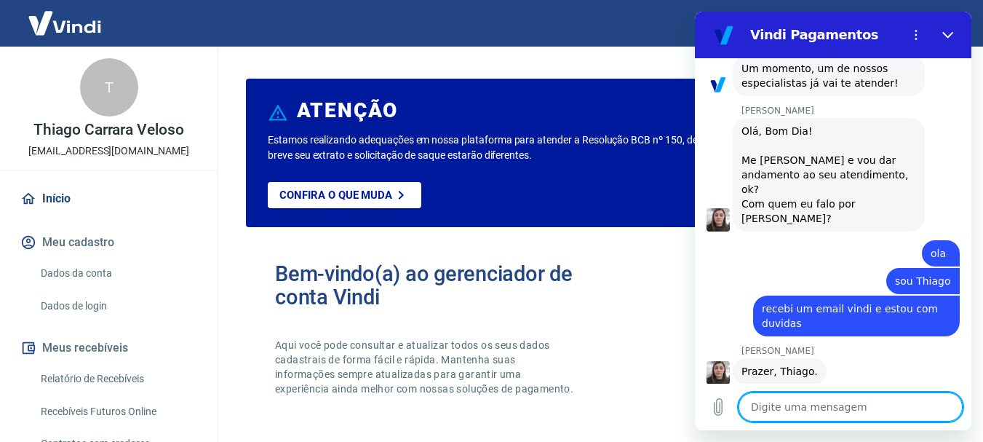
scroll to position [646, 0]
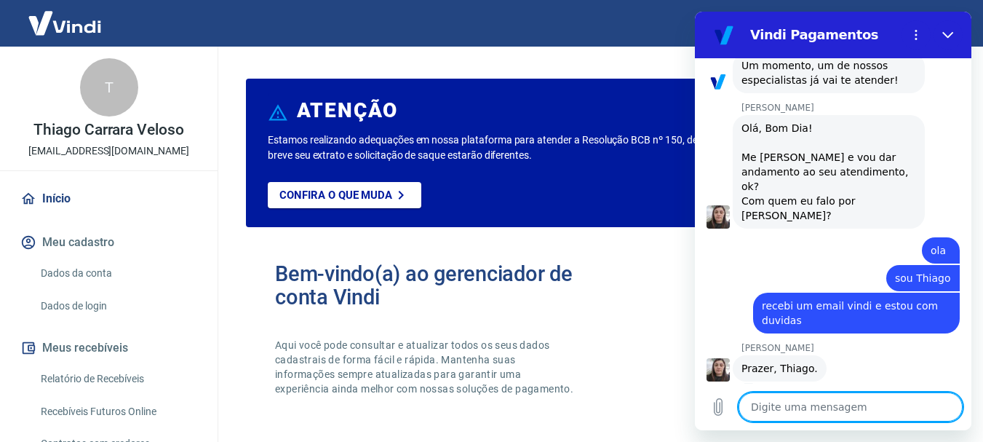
paste textarea "O ticket #1675738 foi atualizado. Você pode adicionar comentários e informações…"
type textarea "O ticket #1675738 foi atualizado. Você pode adicionar comentários e informações…"
type textarea "x"
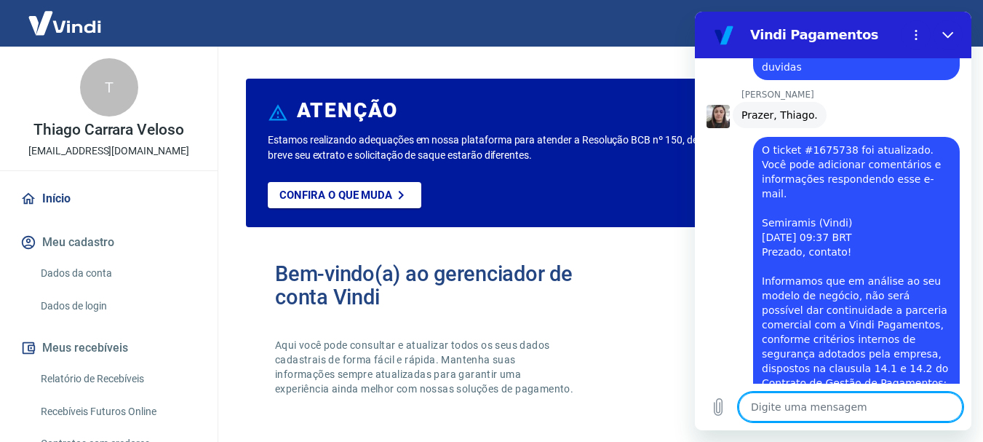
scroll to position [827, 0]
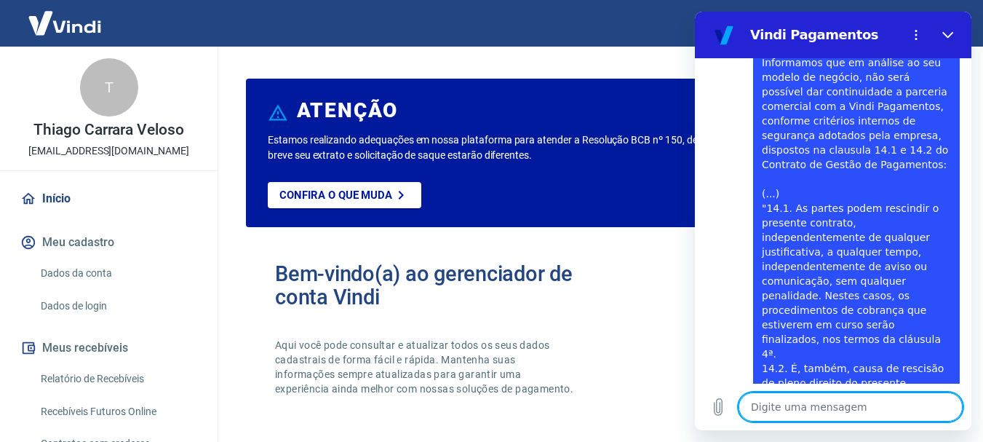
type textarea "x"
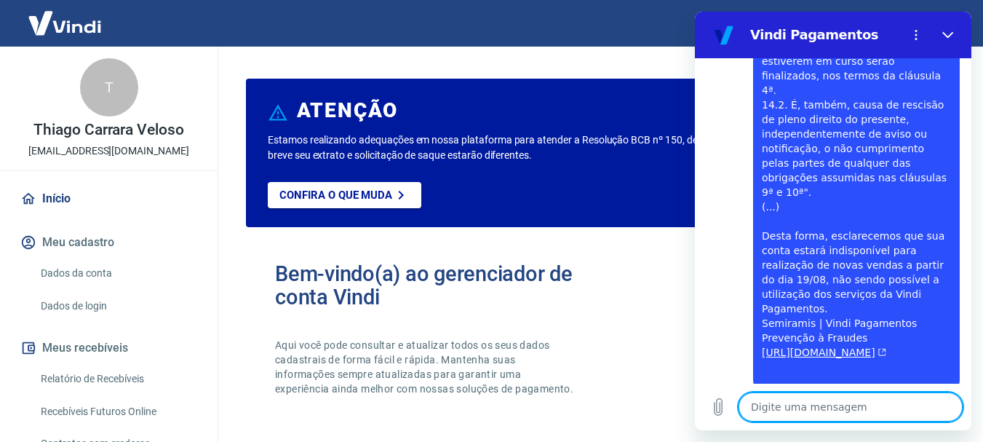
scroll to position [1384, 0]
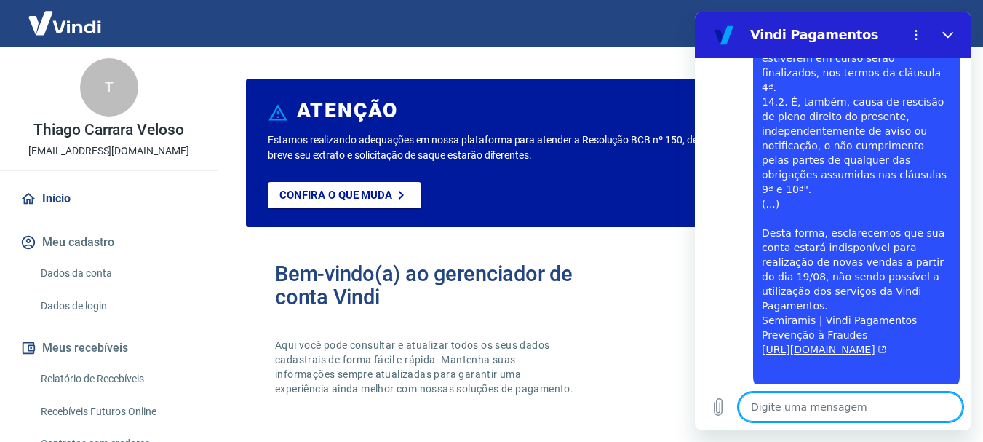
click at [785, 409] on textarea at bounding box center [851, 406] width 224 height 29
type textarea "i"
type textarea "x"
type textarea "is"
type textarea "x"
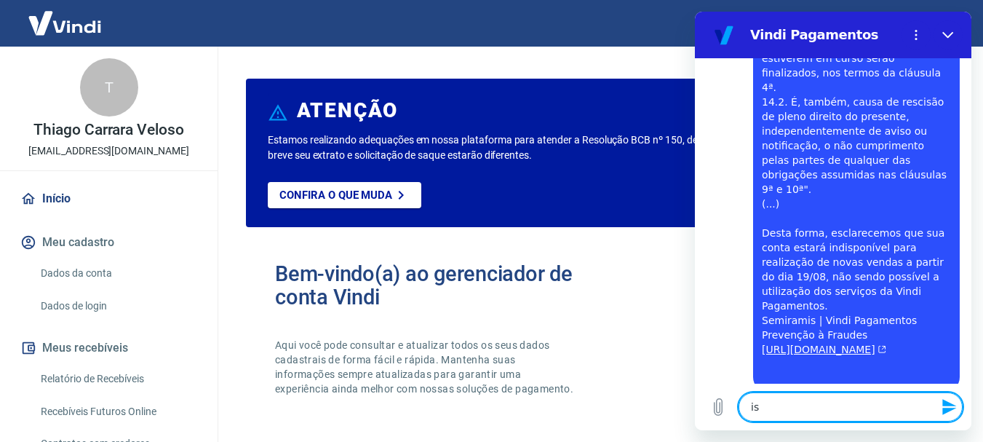
type textarea "iss"
type textarea "x"
type textarea "isso"
type textarea "x"
type textarea "isso"
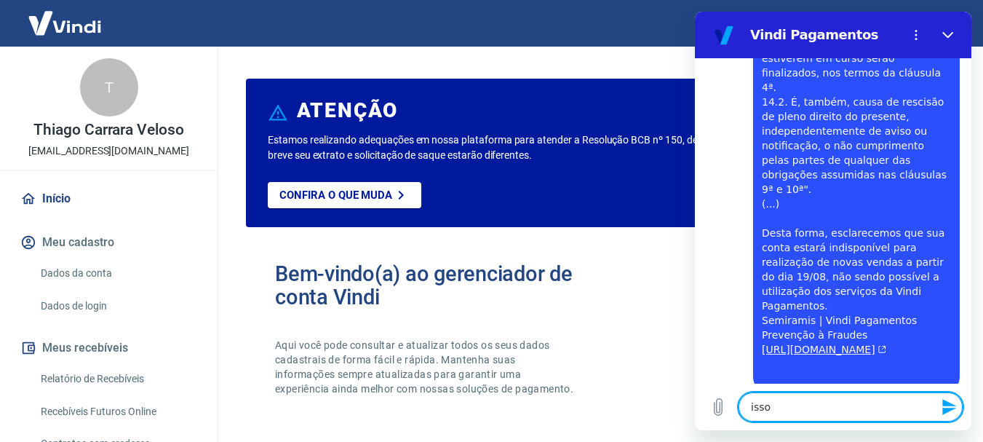
type textarea "x"
type textarea "isso é"
type textarea "x"
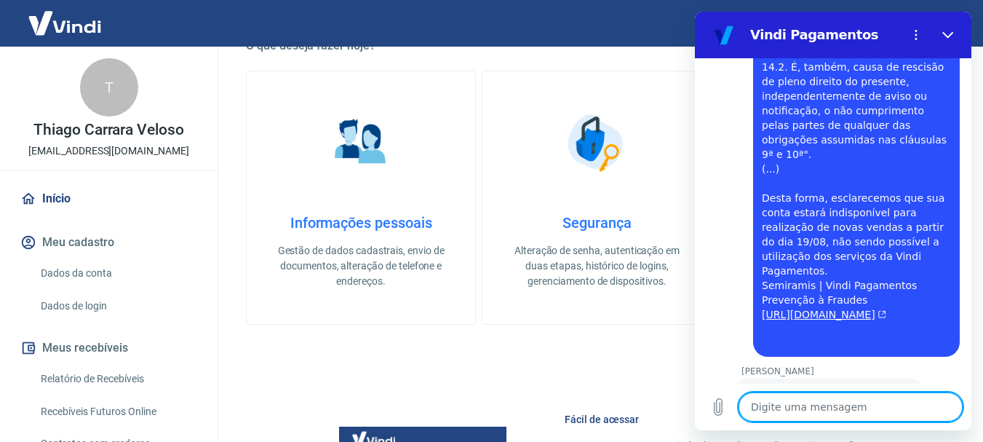
scroll to position [655, 0]
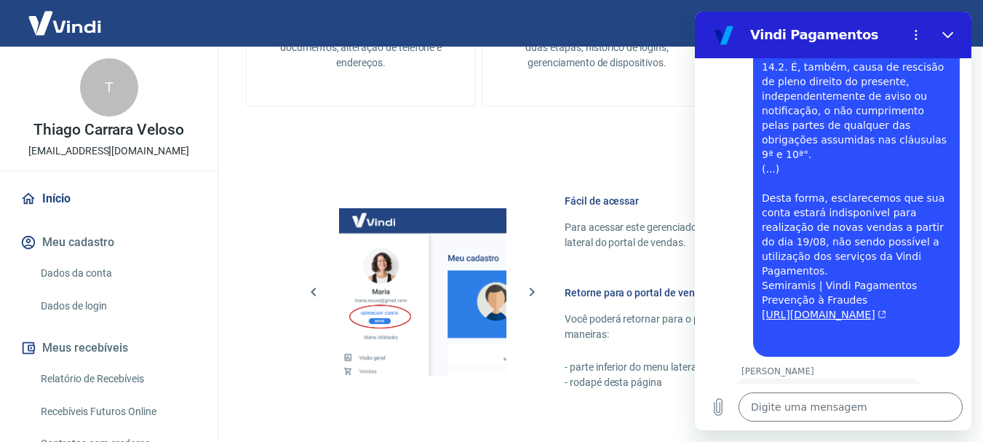
click at [67, 202] on link "Início" at bounding box center [108, 199] width 183 height 32
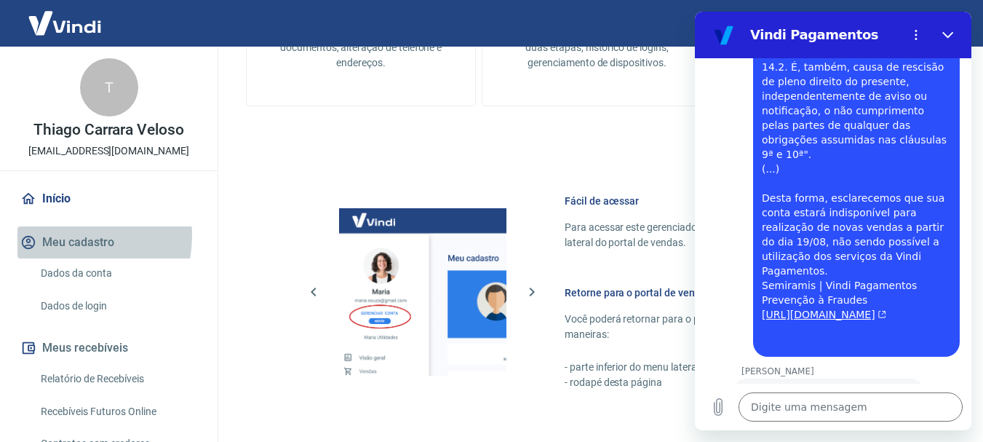
click at [66, 236] on button "Meu cadastro" at bounding box center [108, 242] width 183 height 32
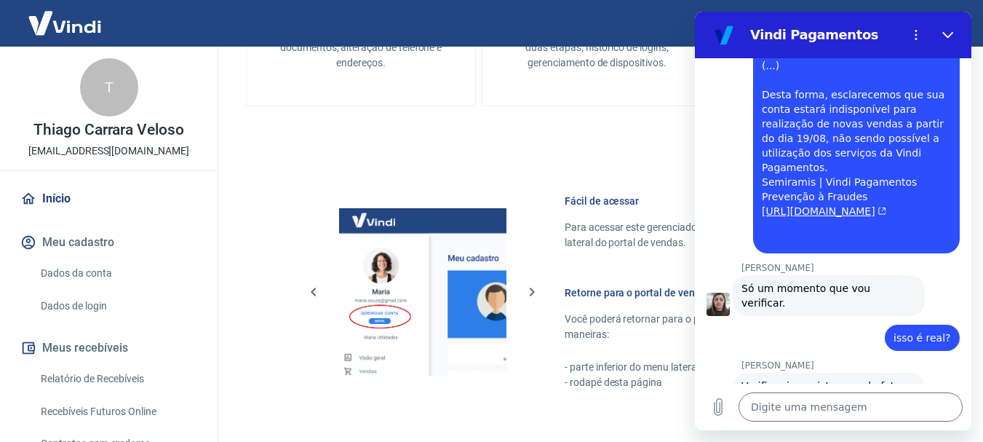
scroll to position [1525, 0]
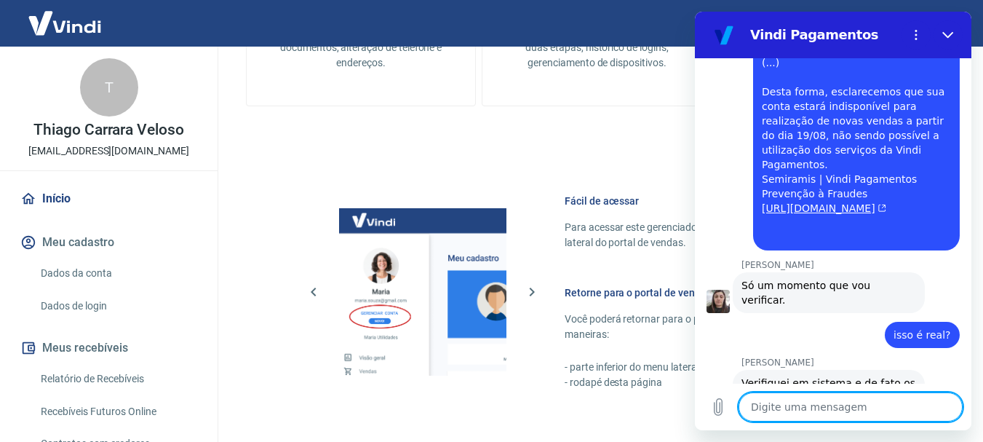
click at [788, 412] on textarea at bounding box center [851, 406] width 224 height 29
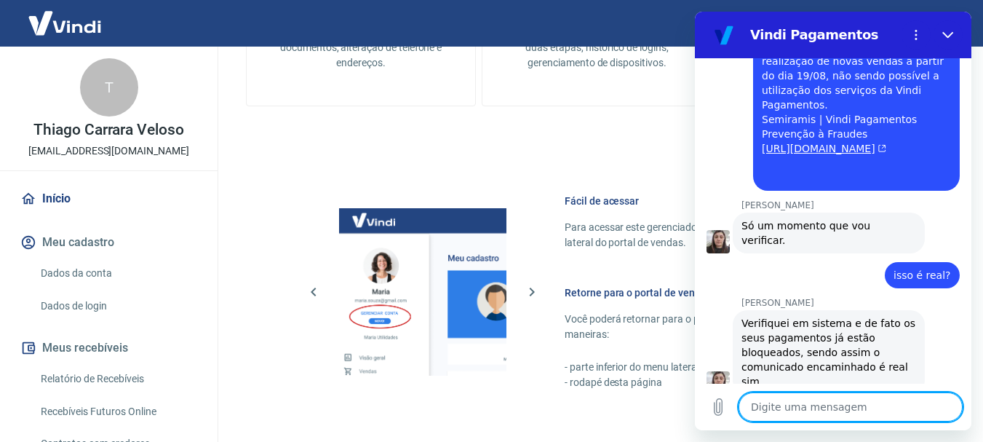
scroll to position [1588, 0]
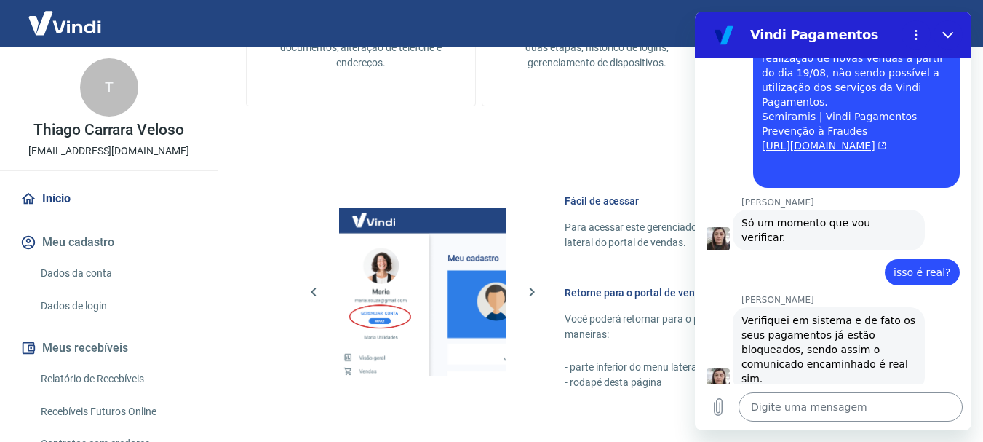
click at [809, 405] on textarea at bounding box center [851, 406] width 224 height 29
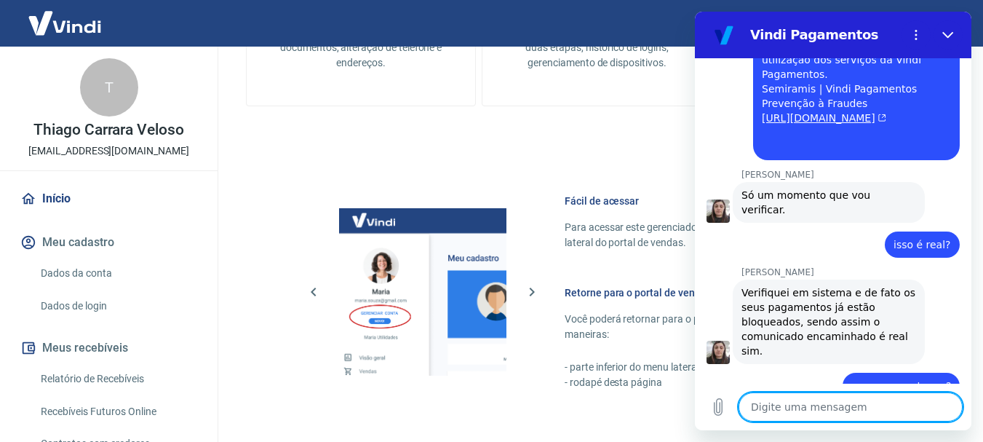
scroll to position [1616, 0]
click at [799, 410] on textarea at bounding box center [851, 406] width 224 height 29
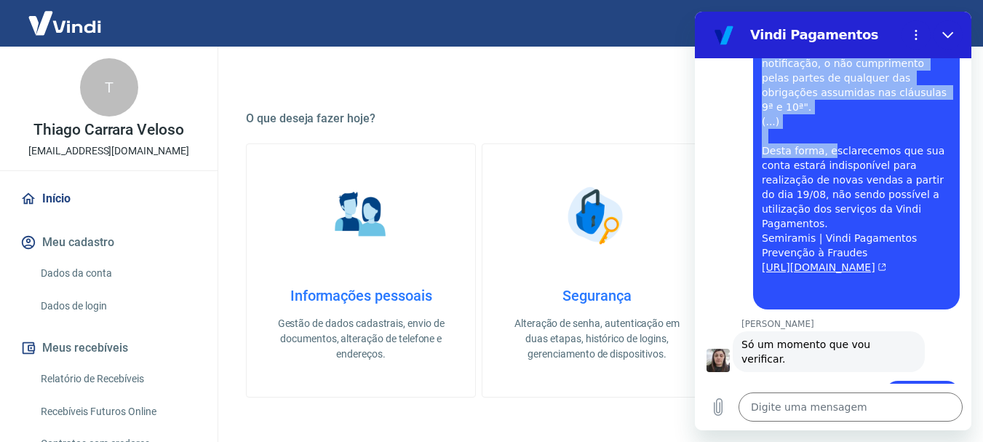
scroll to position [1448, 0]
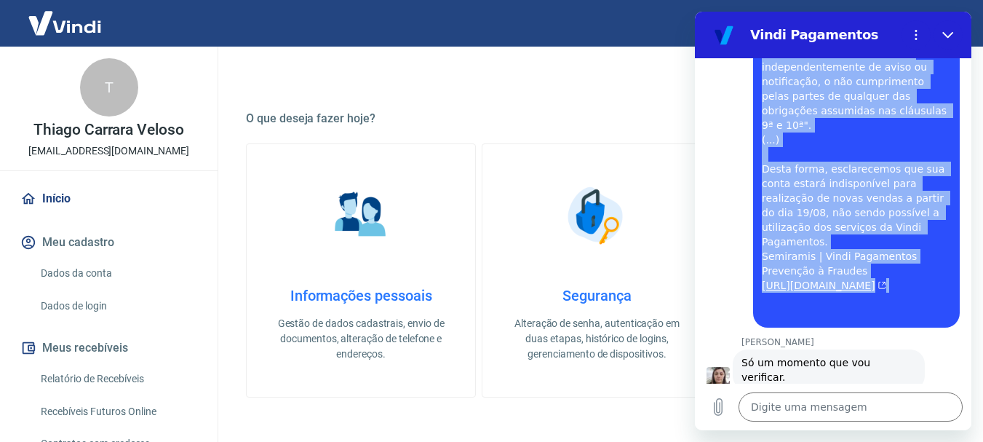
drag, startPoint x: 762, startPoint y: 116, endPoint x: 915, endPoint y: 221, distance: 185.3
copy span "O ticket #1675738 foi atualizado. Você pode adicionar comentários e informações…"
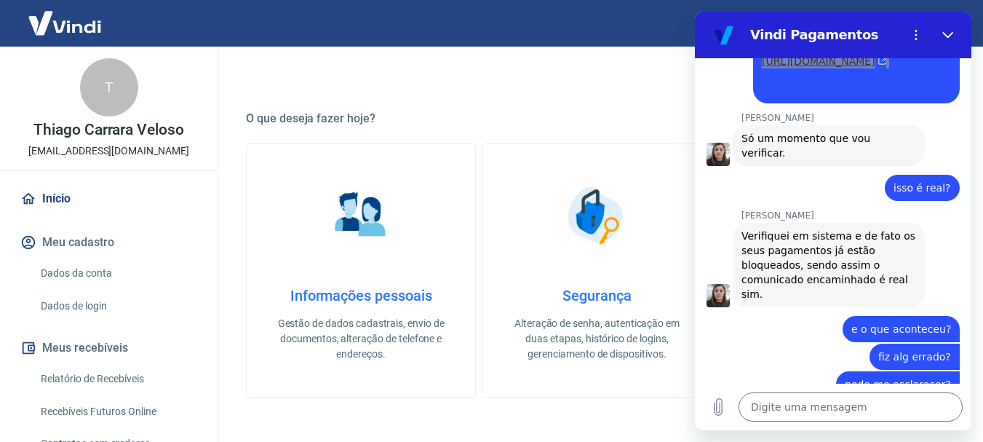
scroll to position [1671, 0]
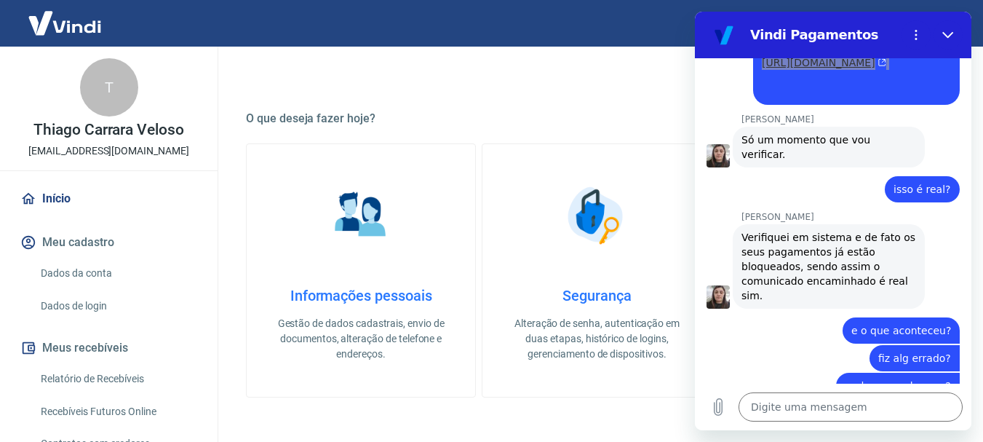
click at [91, 272] on link "Dados da conta" at bounding box center [117, 273] width 165 height 30
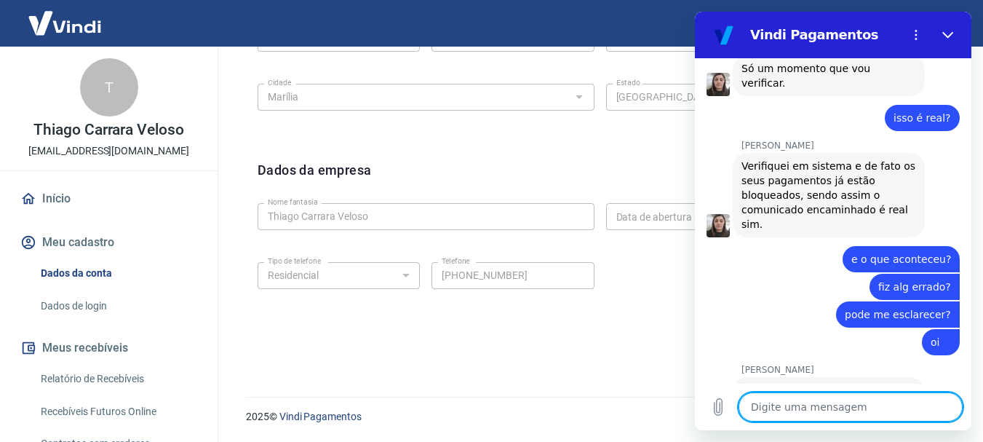
scroll to position [146, 0]
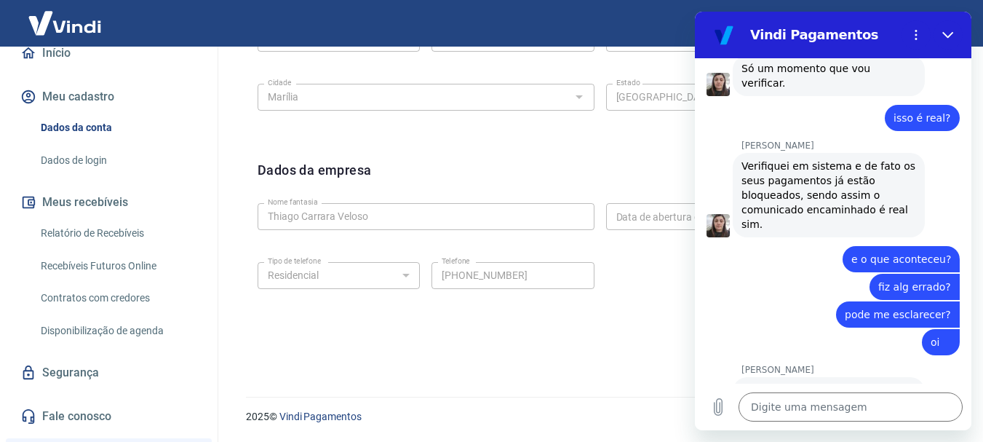
click at [128, 303] on link "Contratos com credores" at bounding box center [117, 298] width 165 height 30
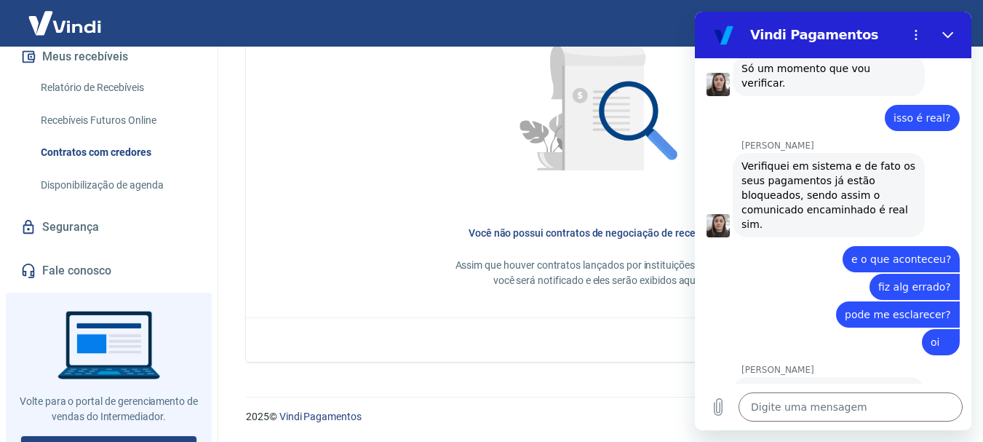
scroll to position [312, 0]
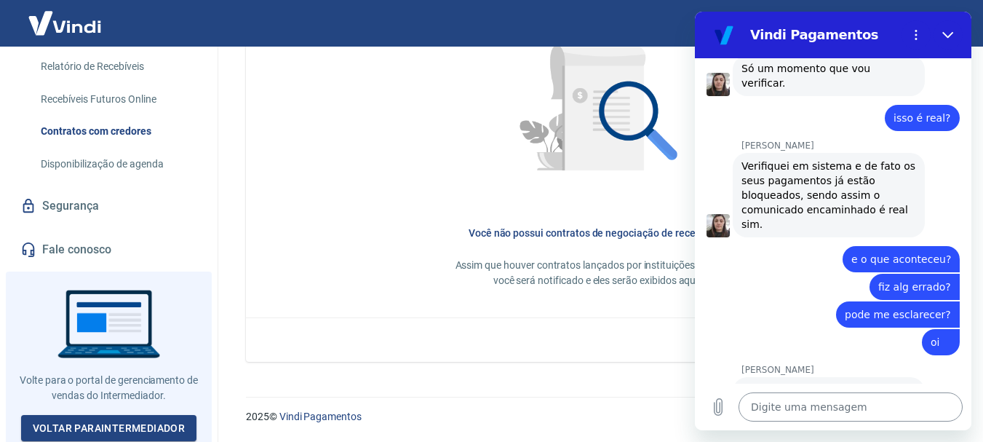
click at [770, 403] on textarea at bounding box center [851, 406] width 224 height 29
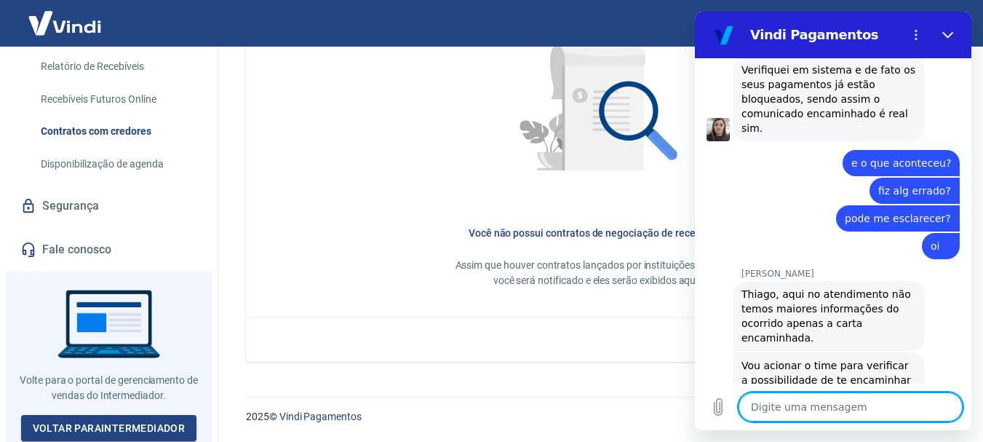
scroll to position [1841, 0]
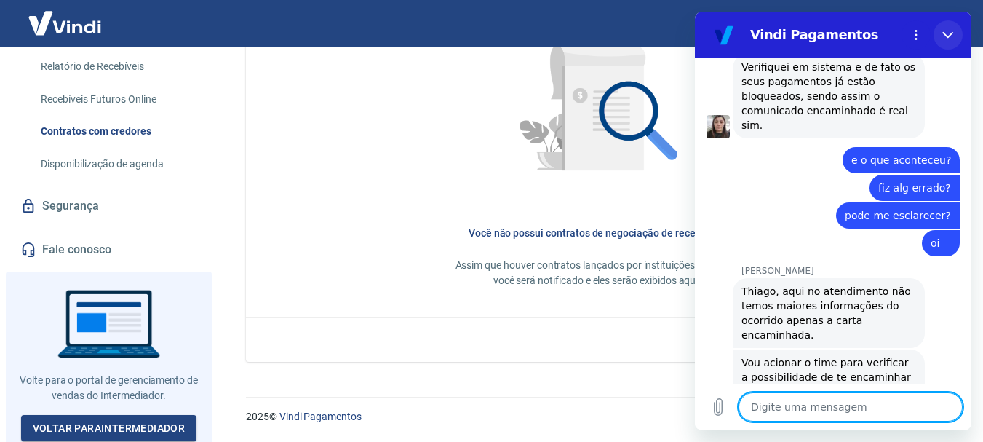
click at [946, 31] on icon "Fechar" at bounding box center [948, 35] width 12 height 12
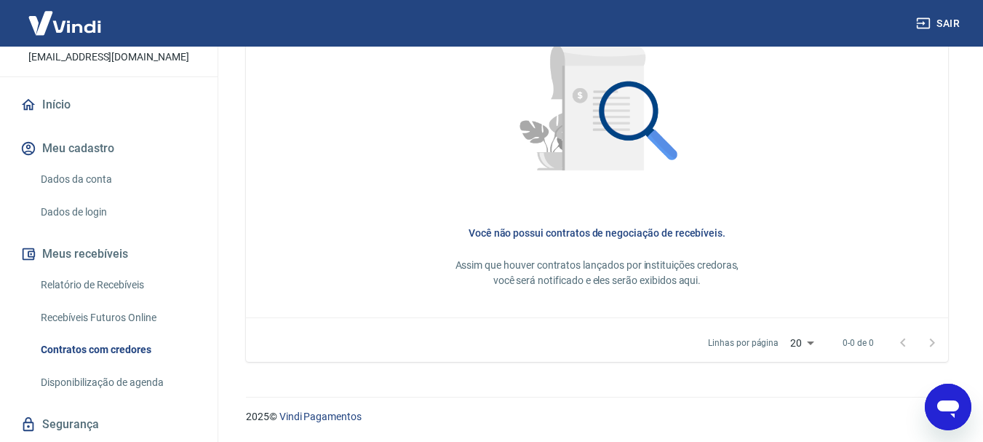
scroll to position [0, 0]
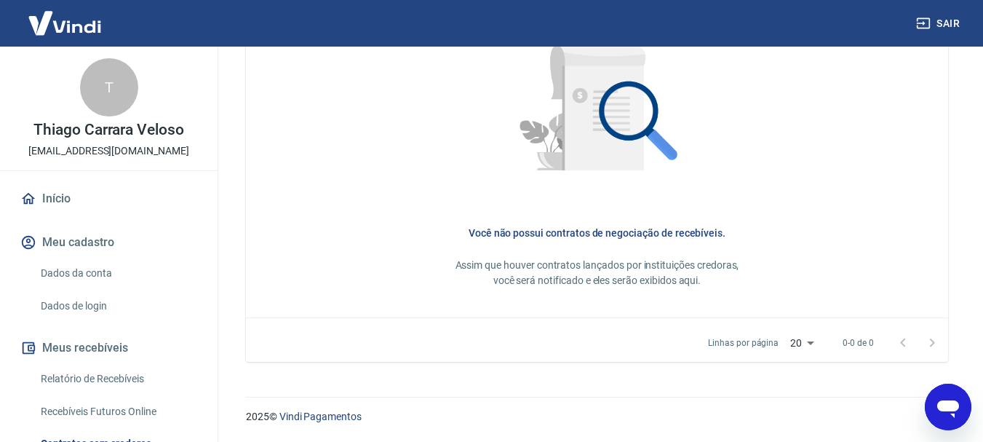
click at [76, 28] on img at bounding box center [64, 23] width 95 height 44
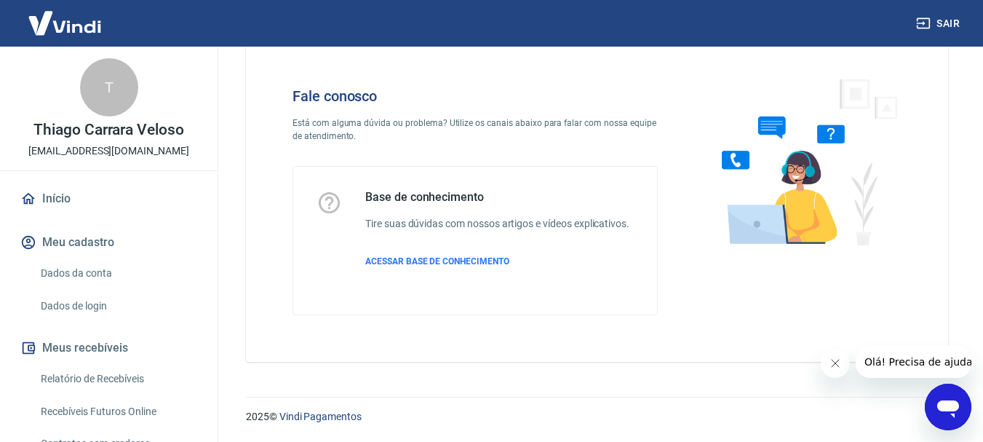
scroll to position [136, 0]
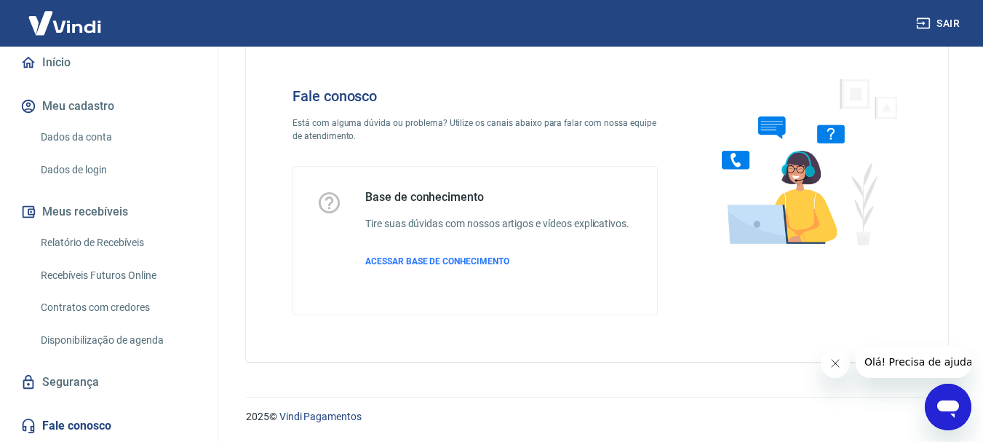
click at [67, 64] on link "Início" at bounding box center [108, 63] width 183 height 32
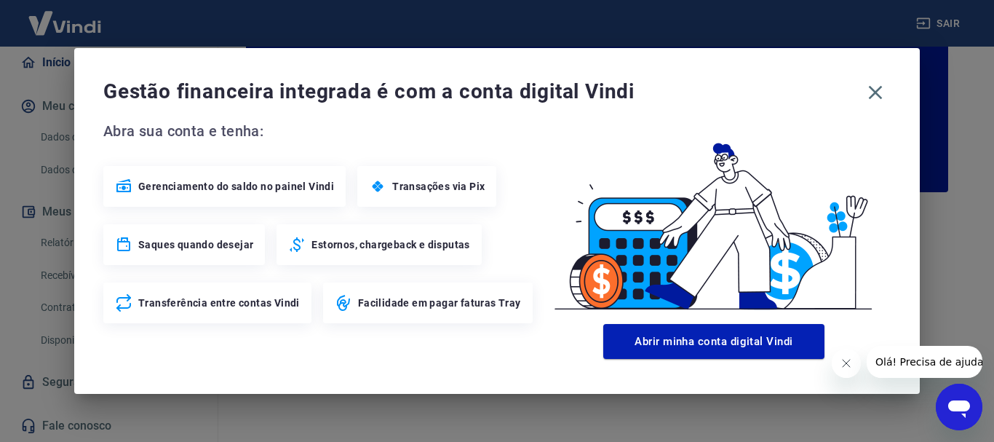
click at [264, 189] on span "Gerenciamento do saldo no painel Vindi" at bounding box center [236, 186] width 196 height 15
click at [848, 364] on icon "Fechar mensagem da empresa" at bounding box center [846, 363] width 12 height 12
click at [871, 91] on icon "button" at bounding box center [875, 92] width 23 height 23
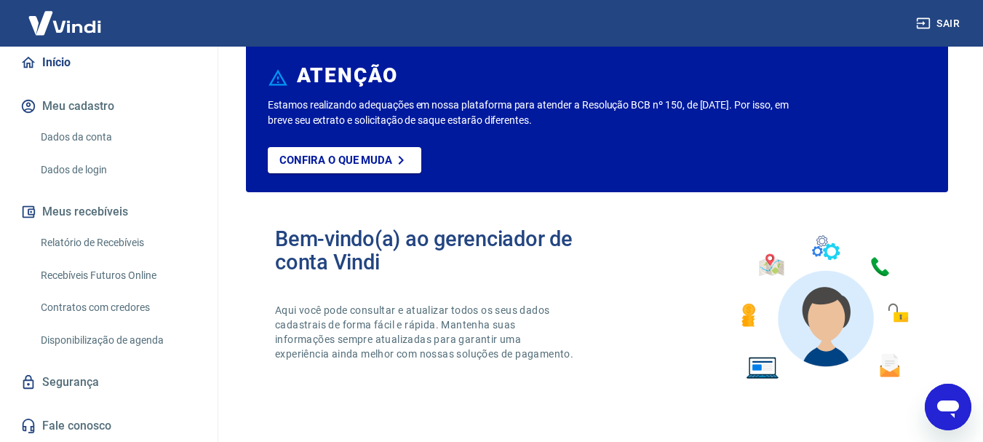
click at [956, 404] on icon "Abrir janela de mensagens" at bounding box center [948, 408] width 22 height 17
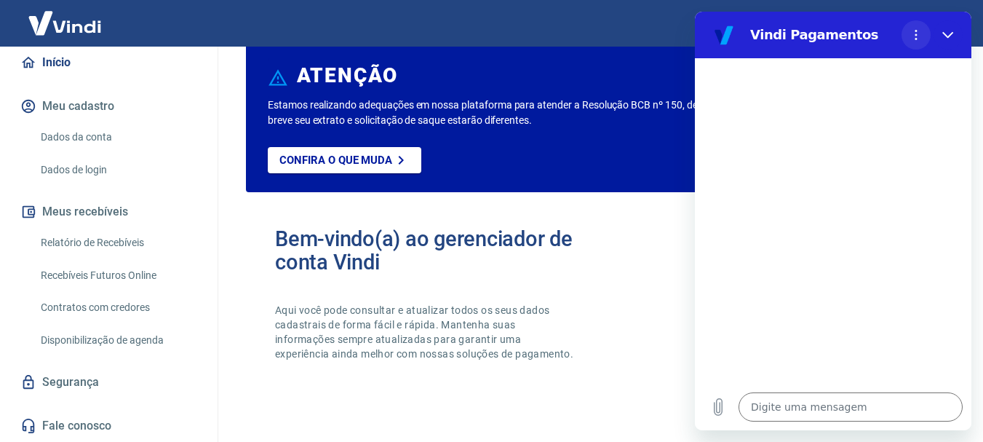
click at [916, 34] on circle "Menu de opções" at bounding box center [917, 35] width 2 height 2
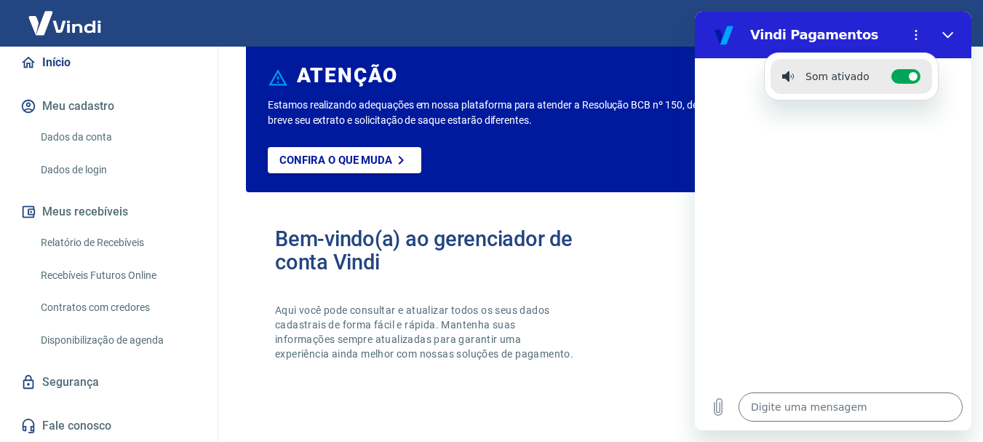
click at [721, 115] on div at bounding box center [833, 220] width 277 height 325
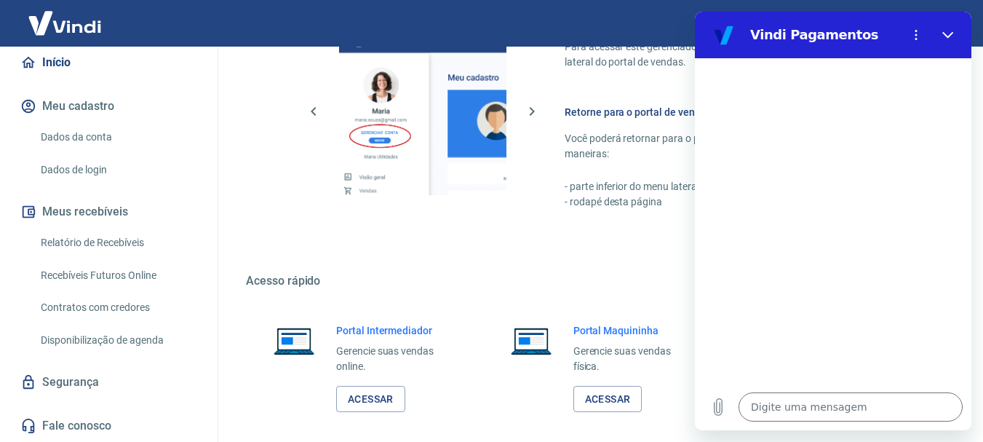
scroll to position [903, 0]
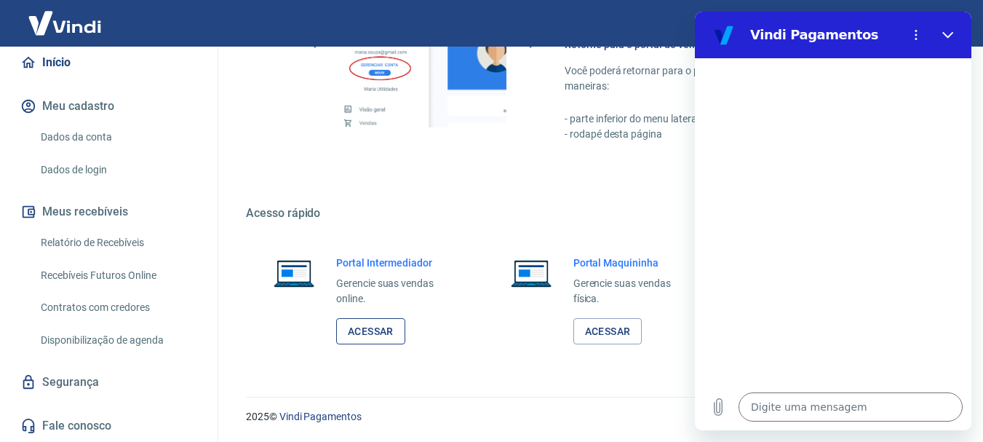
click at [381, 333] on link "Acessar" at bounding box center [370, 331] width 69 height 27
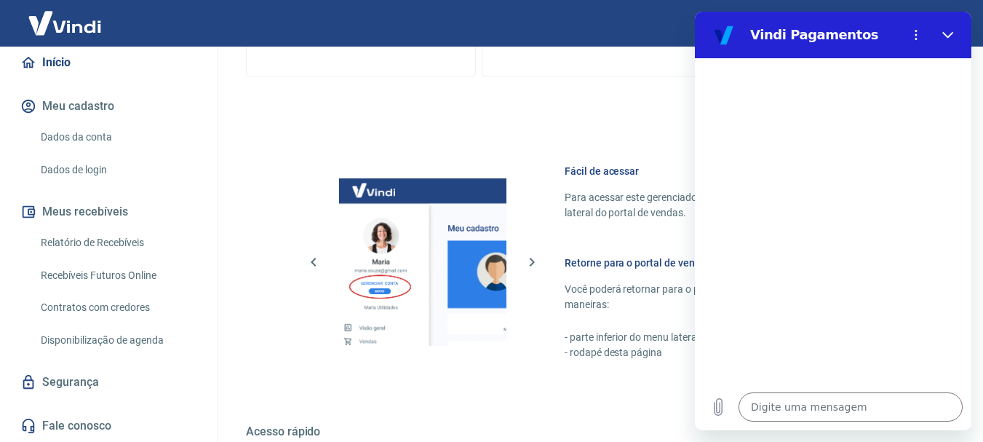
scroll to position [612, 0]
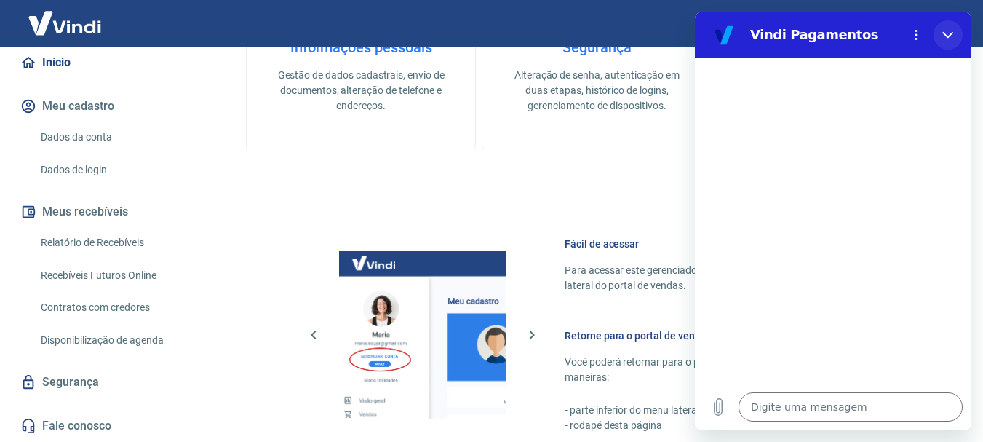
click at [949, 32] on icon "Fechar" at bounding box center [948, 35] width 12 height 12
type textarea "x"
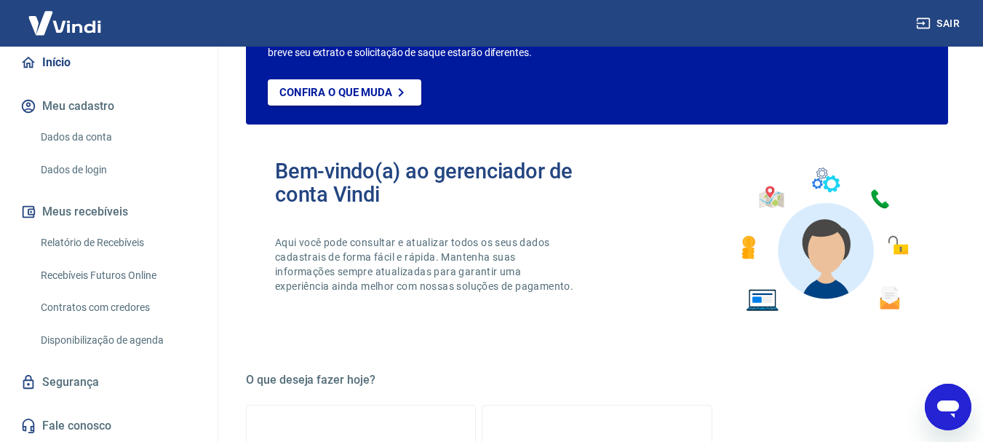
scroll to position [0, 0]
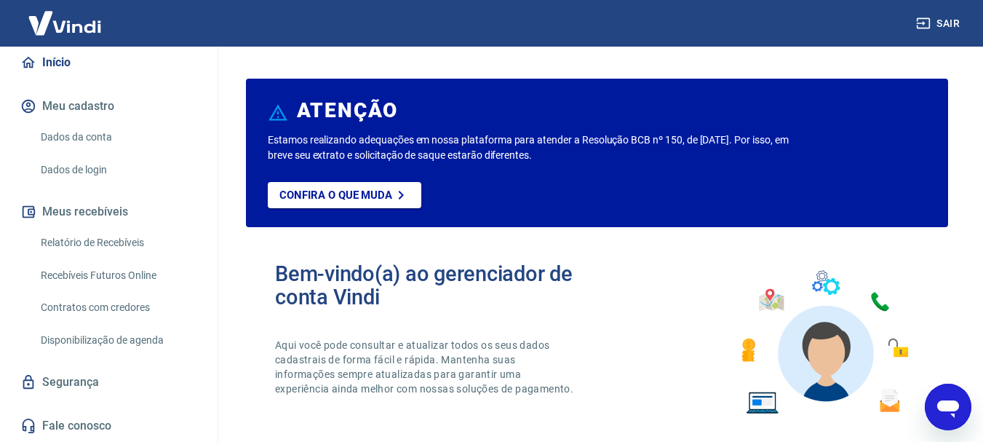
type textarea "x"
